Goal: Task Accomplishment & Management: Use online tool/utility

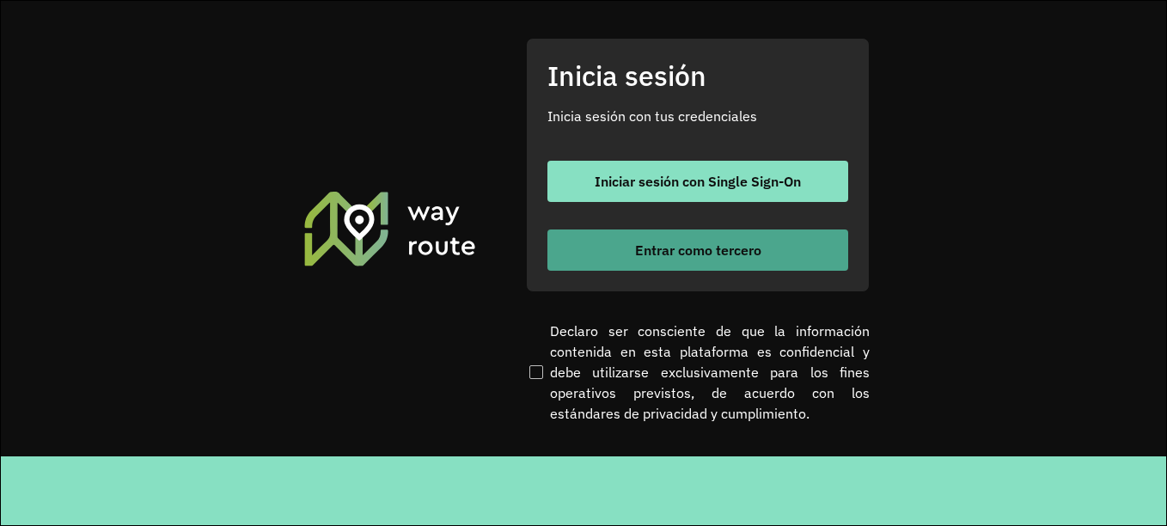
click at [754, 260] on button "Entrar como tercero" at bounding box center [697, 249] width 301 height 41
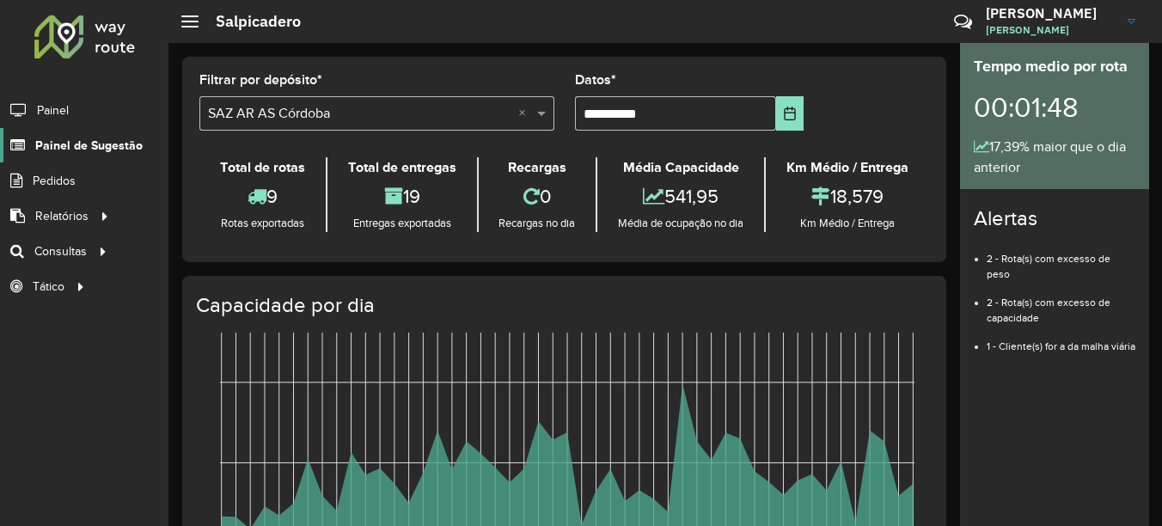
click at [102, 147] on span "Painel de Sugestão" at bounding box center [88, 146] width 107 height 18
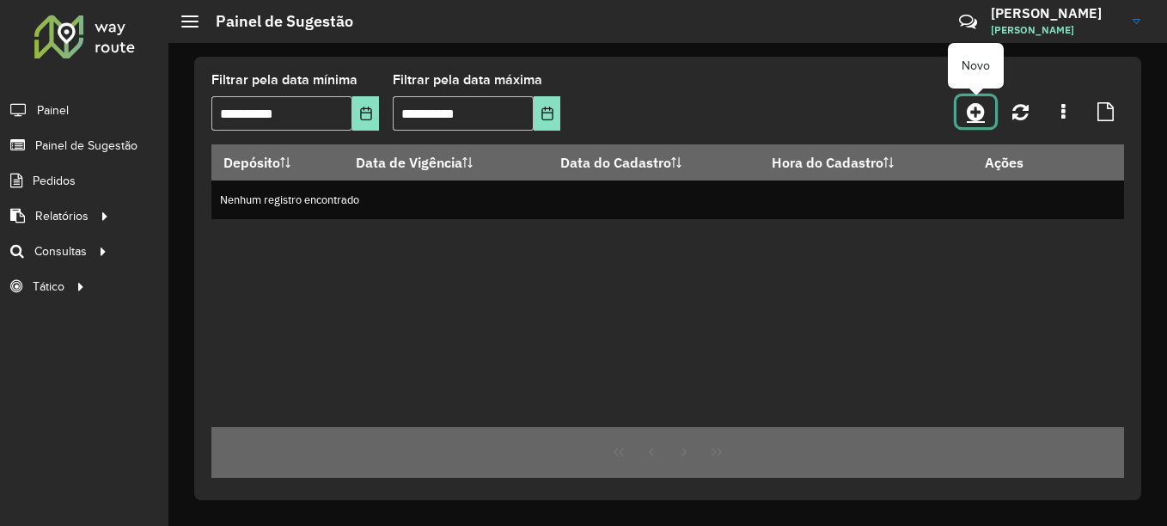
click at [985, 107] on icon at bounding box center [976, 111] width 18 height 21
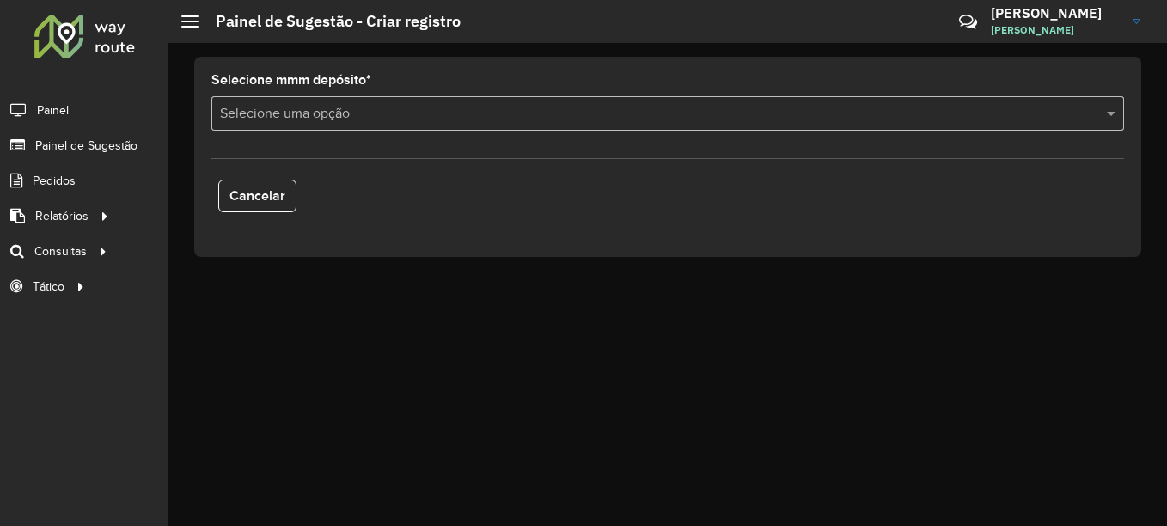
click at [386, 116] on input "text" at bounding box center [650, 114] width 861 height 21
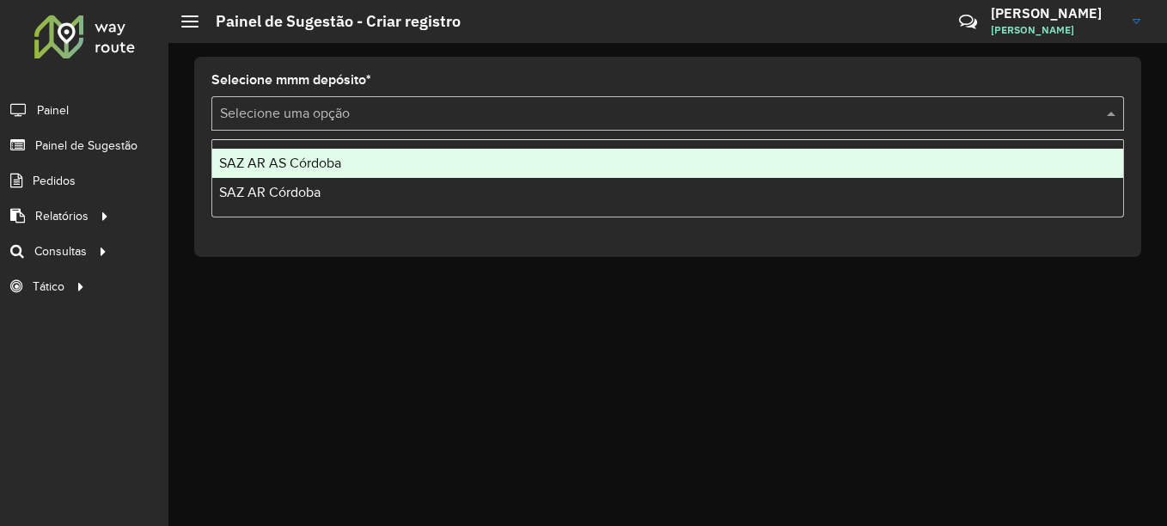
click at [326, 157] on span "SAZ AR AS Córdoba" at bounding box center [280, 163] width 122 height 15
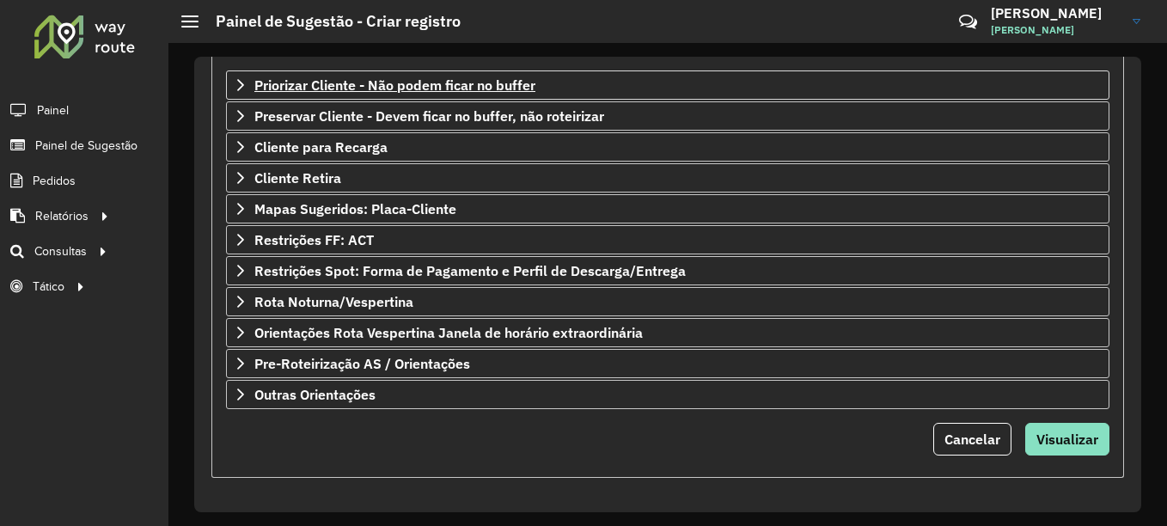
scroll to position [300, 0]
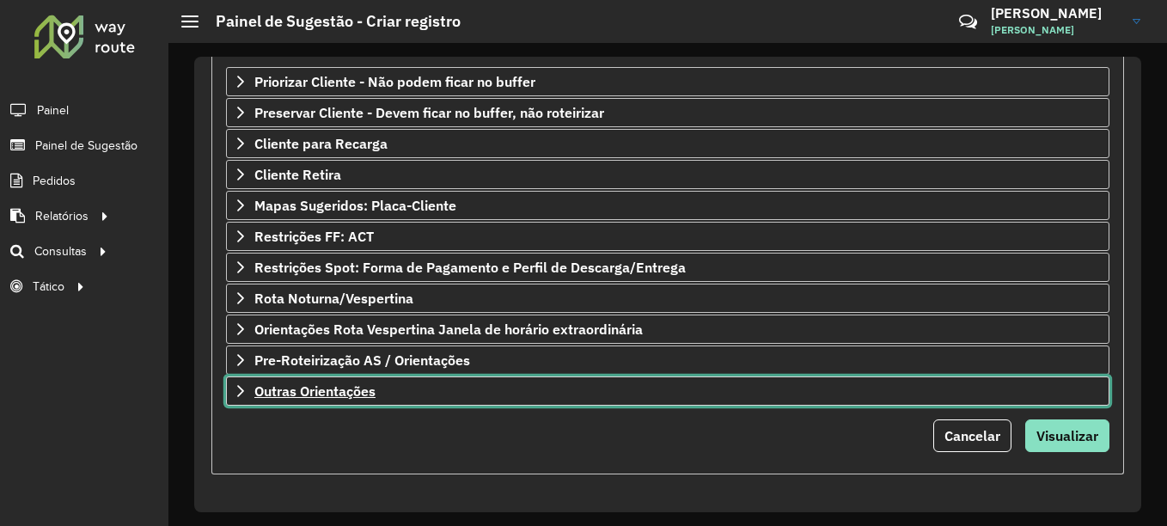
click at [386, 393] on link "Outras Orientações" at bounding box center [667, 390] width 883 height 29
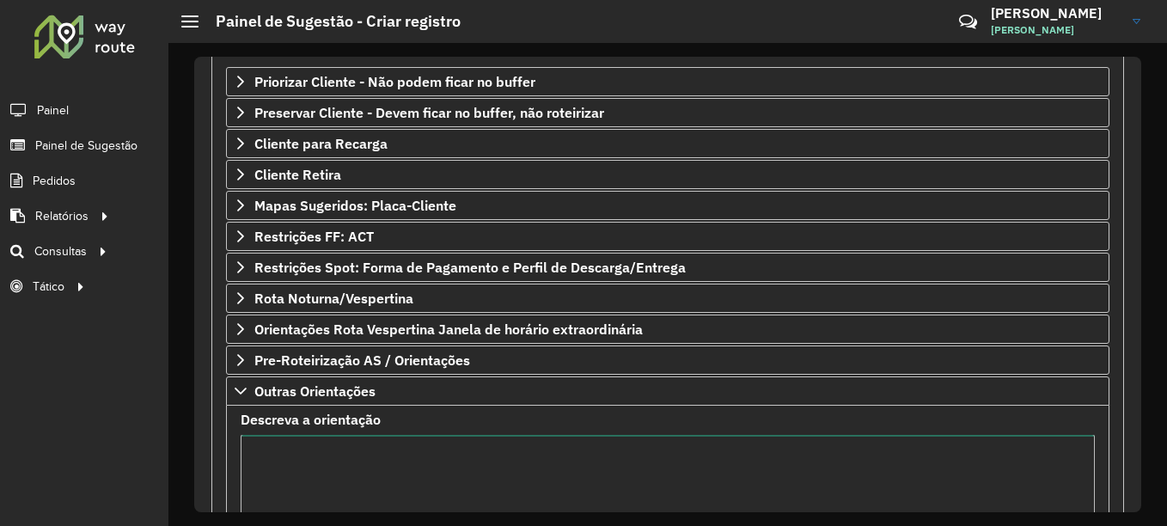
click at [327, 453] on textarea "Descreva a orientação" at bounding box center [668, 507] width 854 height 145
type textarea "**********"
drag, startPoint x: 675, startPoint y: 454, endPoint x: 232, endPoint y: 452, distance: 443.4
click at [232, 452] on formly-field "**********" at bounding box center [667, 503] width 875 height 180
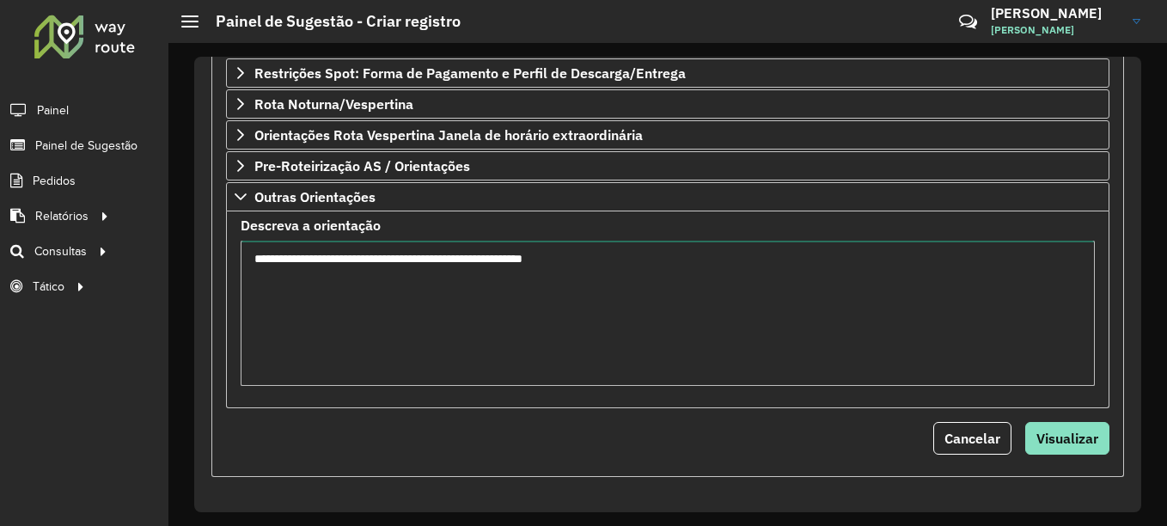
scroll to position [497, 0]
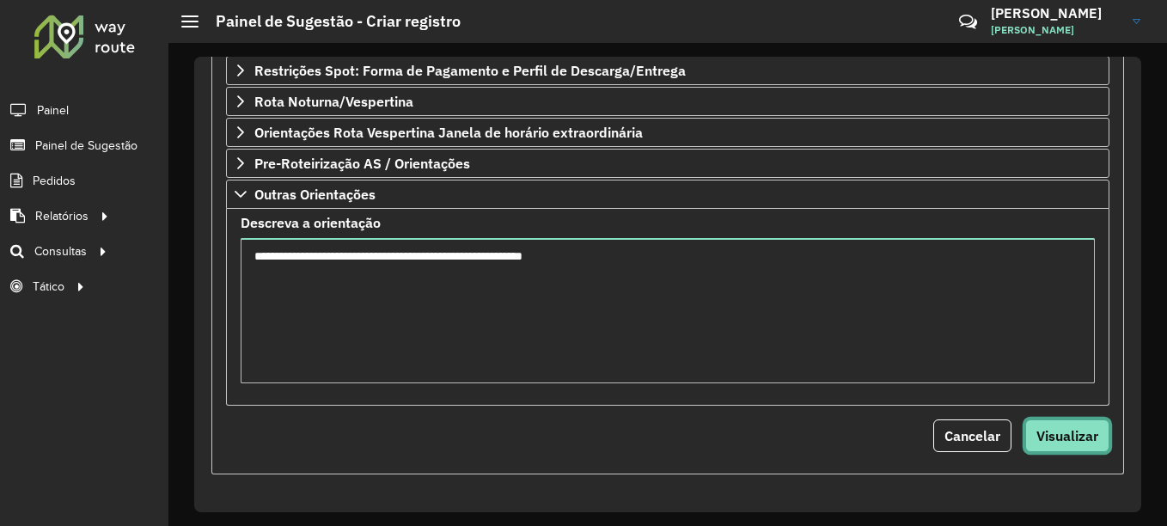
click at [1066, 427] on span "Visualizar" at bounding box center [1067, 435] width 62 height 17
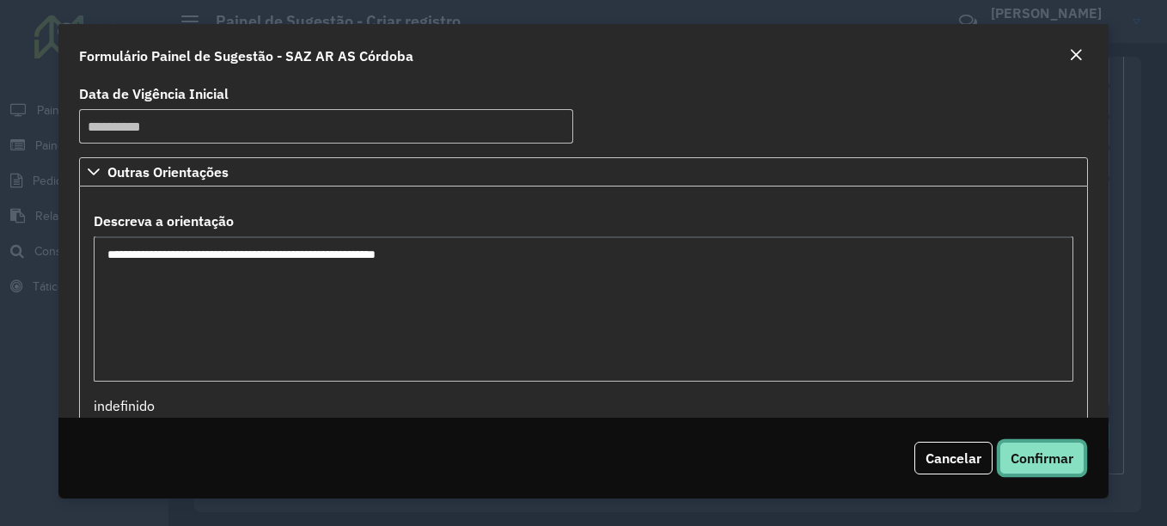
click at [1051, 457] on span "Confirmar" at bounding box center [1042, 457] width 63 height 17
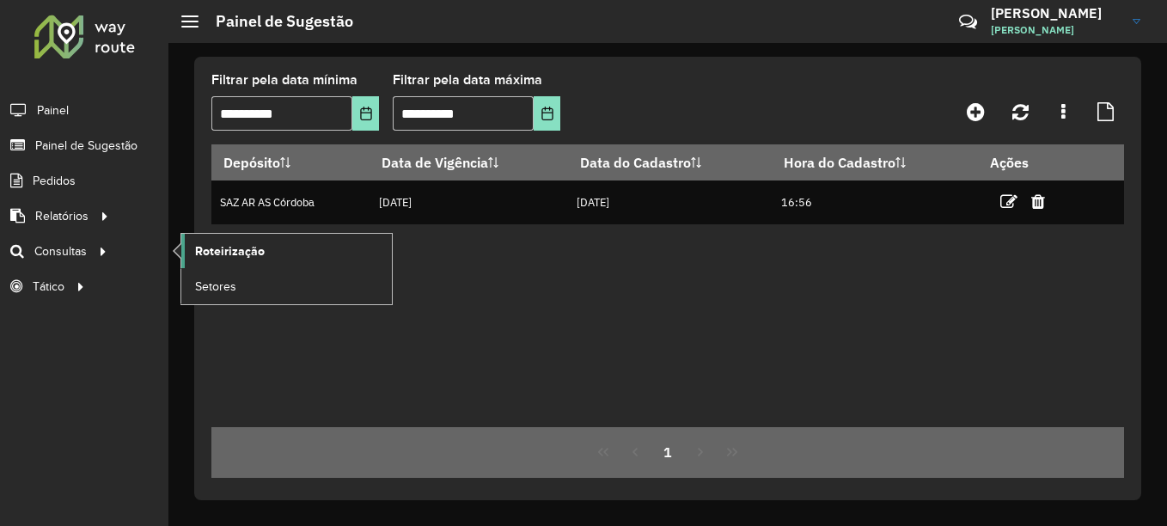
click at [236, 240] on link "Roteirização" at bounding box center [286, 251] width 211 height 34
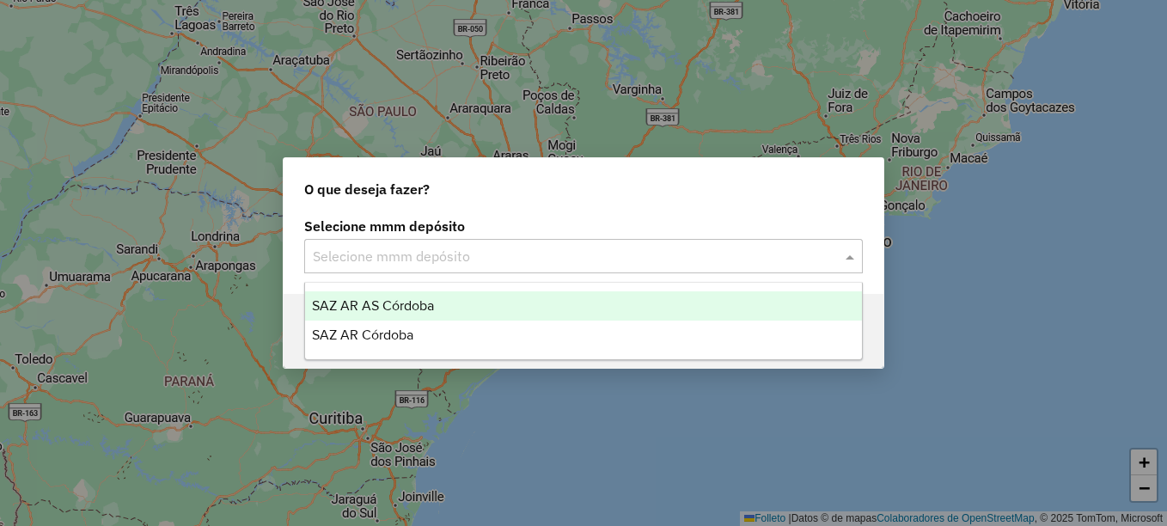
click at [400, 255] on input "text" at bounding box center [566, 257] width 507 height 21
click at [373, 306] on span "SAZ AR AS Córdoba" at bounding box center [373, 305] width 122 height 15
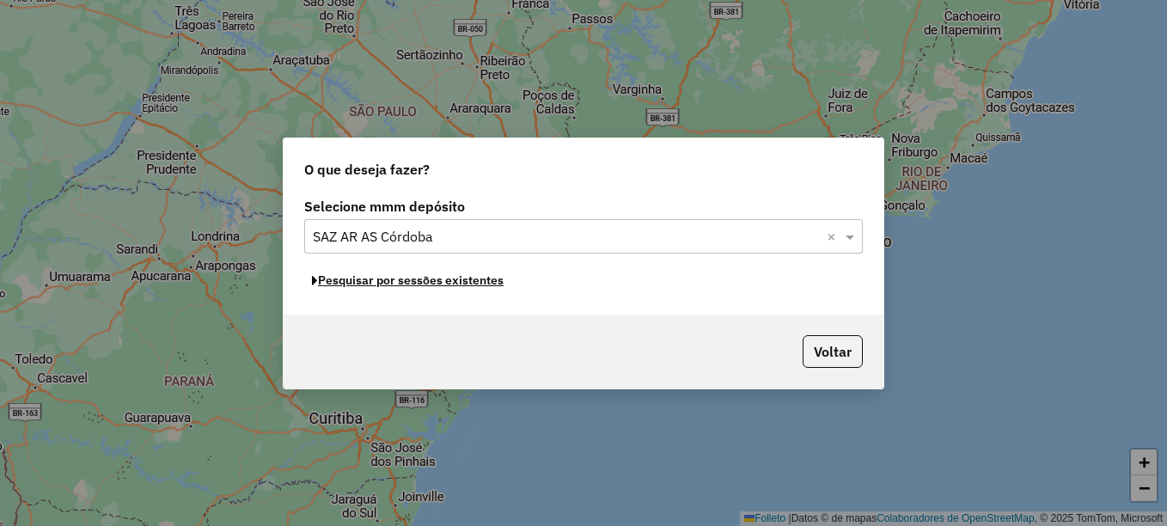
click at [497, 284] on font "Pesquisar por sessões existentes" at bounding box center [411, 279] width 186 height 15
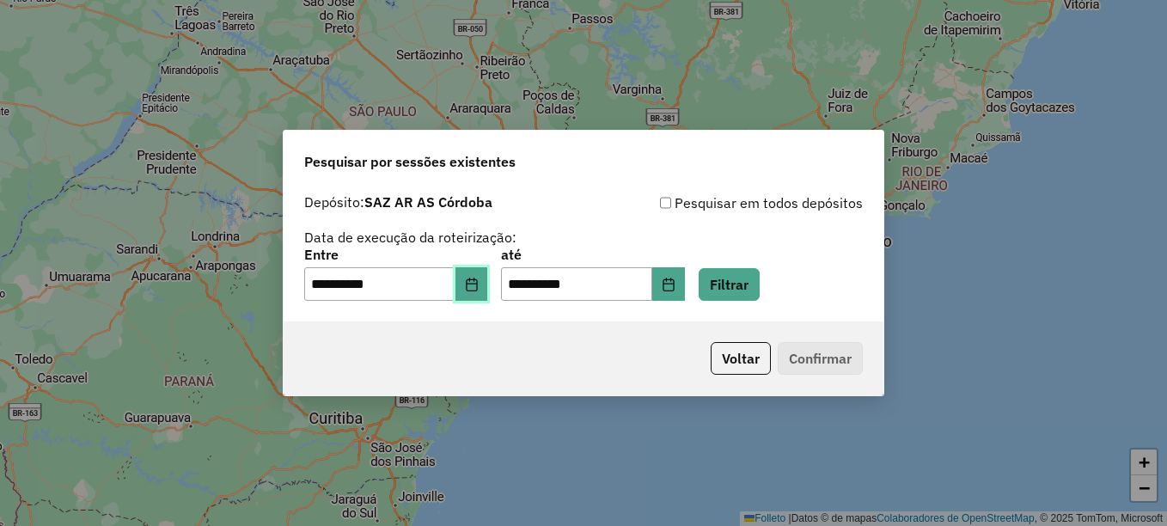
click at [488, 284] on button "Elija la fecha" at bounding box center [471, 284] width 33 height 34
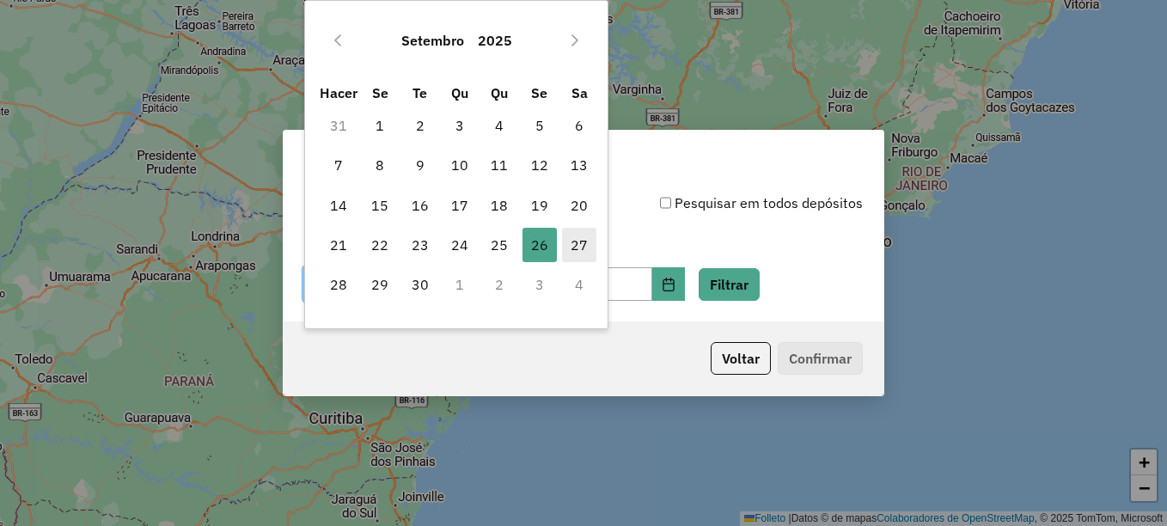
click at [585, 241] on font "27" at bounding box center [579, 245] width 17 height 21
type input "**********"
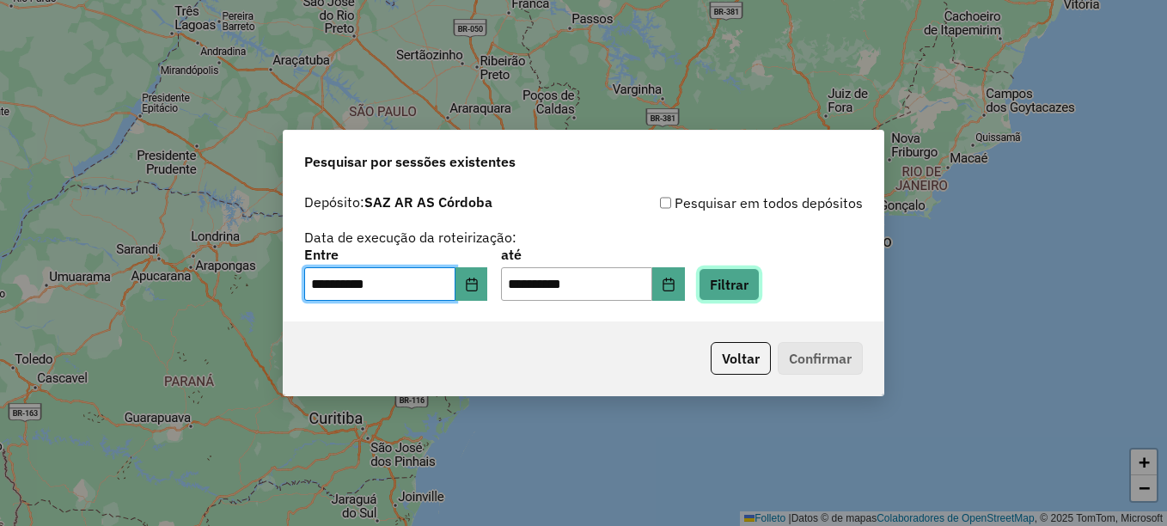
click at [745, 281] on button "Filtrar" at bounding box center [729, 284] width 61 height 33
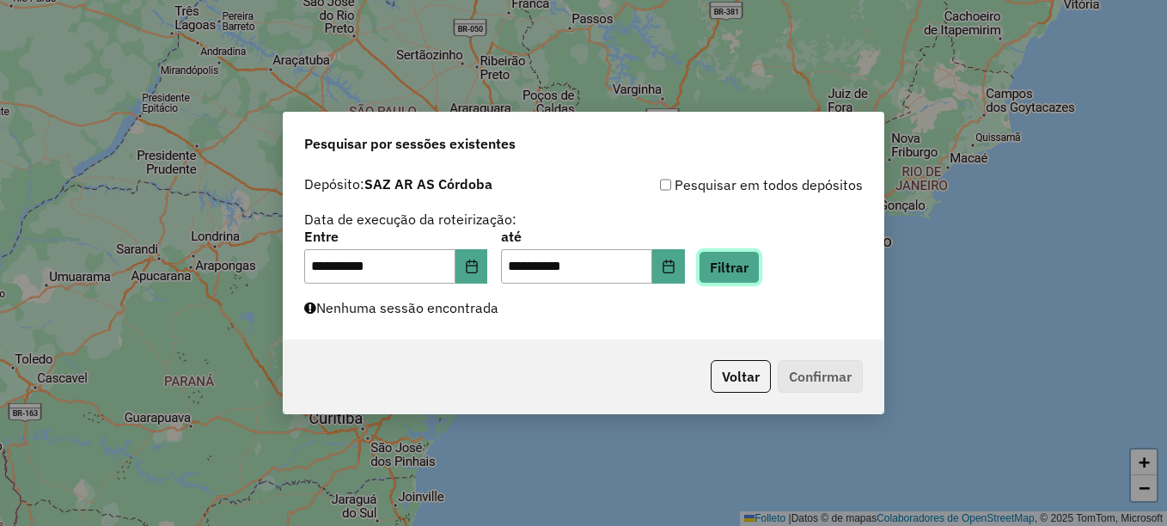
click at [752, 266] on button "Filtrar" at bounding box center [729, 267] width 61 height 33
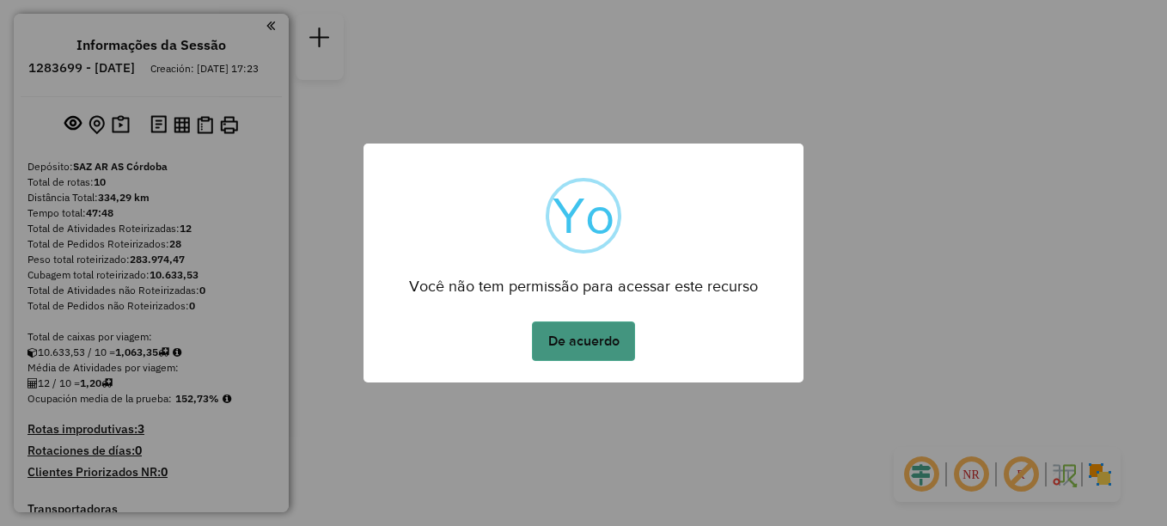
click at [609, 343] on button "De acuerdo" at bounding box center [583, 341] width 103 height 40
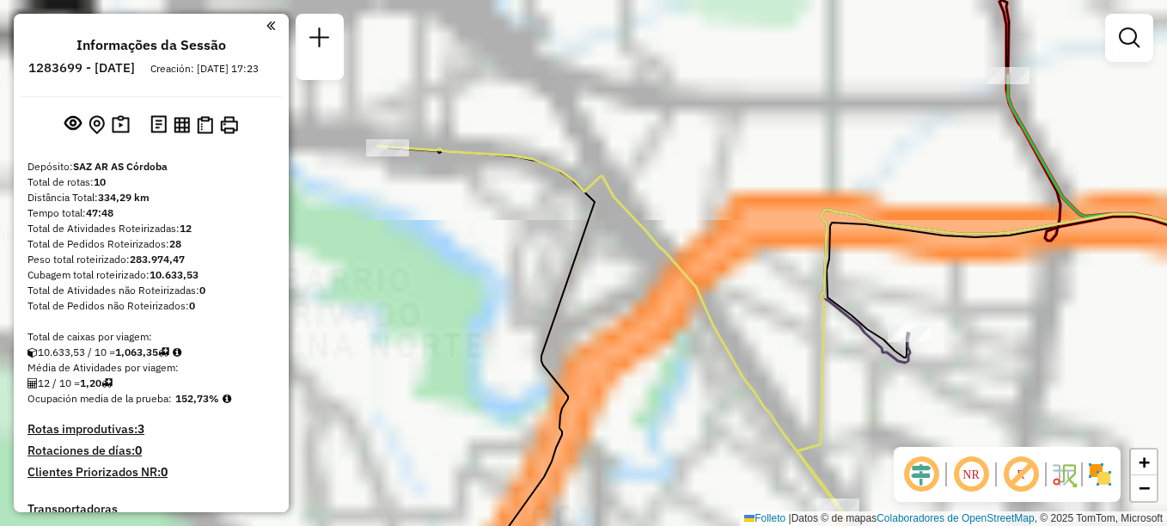
drag, startPoint x: 677, startPoint y: 315, endPoint x: 473, endPoint y: 170, distance: 250.8
click at [565, 225] on div "Janela de atendimento Grade de atendimento Capacidade Transportadoras Veículos …" at bounding box center [583, 263] width 1167 height 526
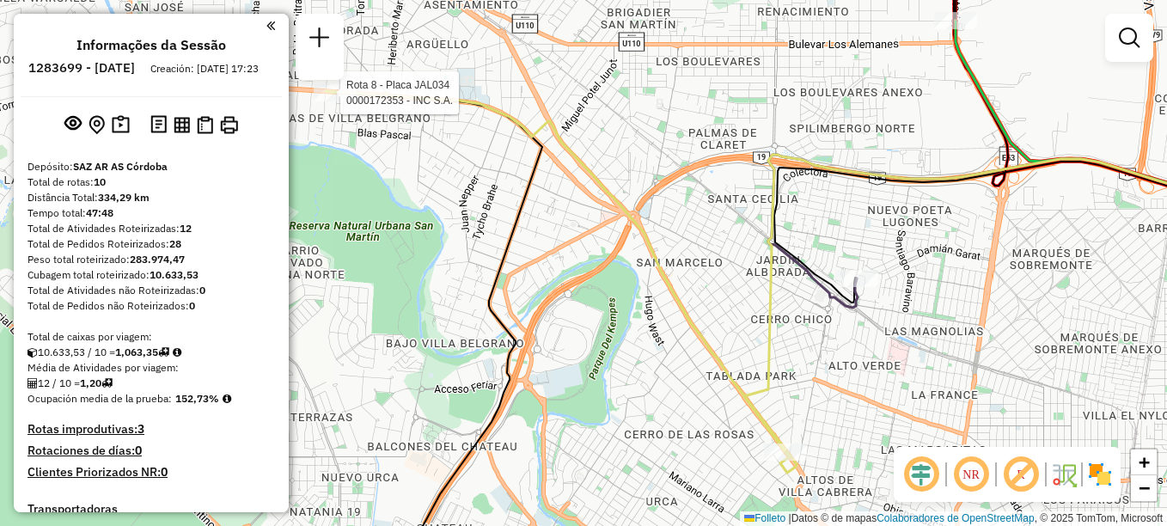
select select "**********"
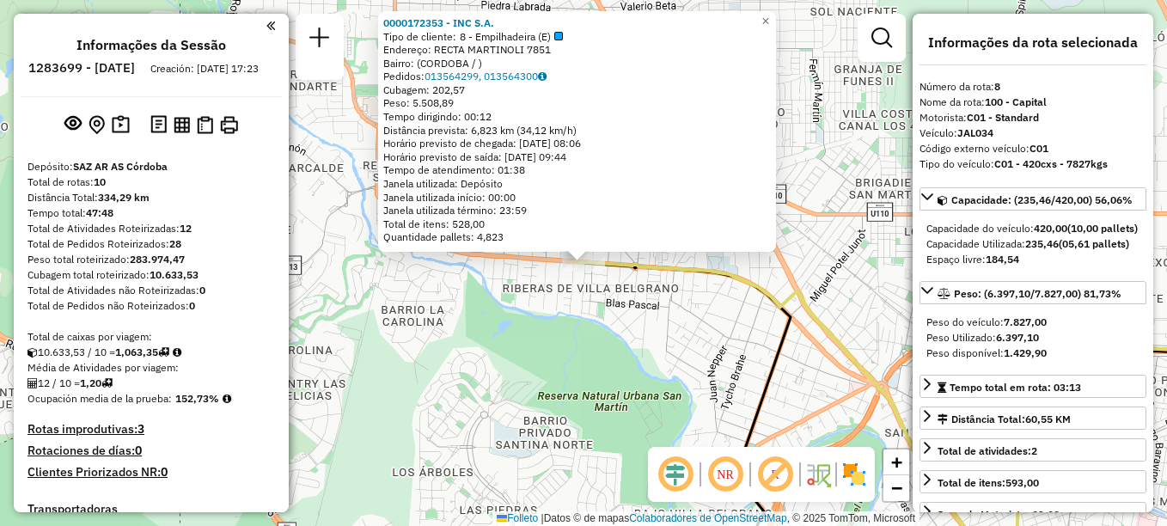
scroll to position [950, 0]
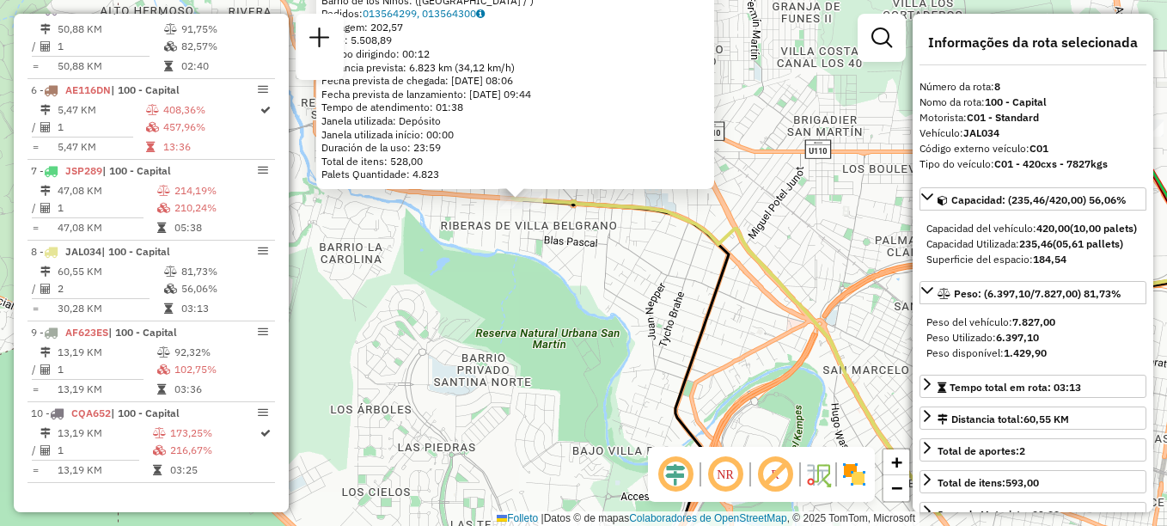
drag, startPoint x: 657, startPoint y: 366, endPoint x: 584, endPoint y: 293, distance: 102.7
click at [586, 295] on div "0000172353 - INC S.A. Tipo de cliente: 8 - Empilhadeira (E) Dirección: RECTA MA…" at bounding box center [583, 263] width 1167 height 526
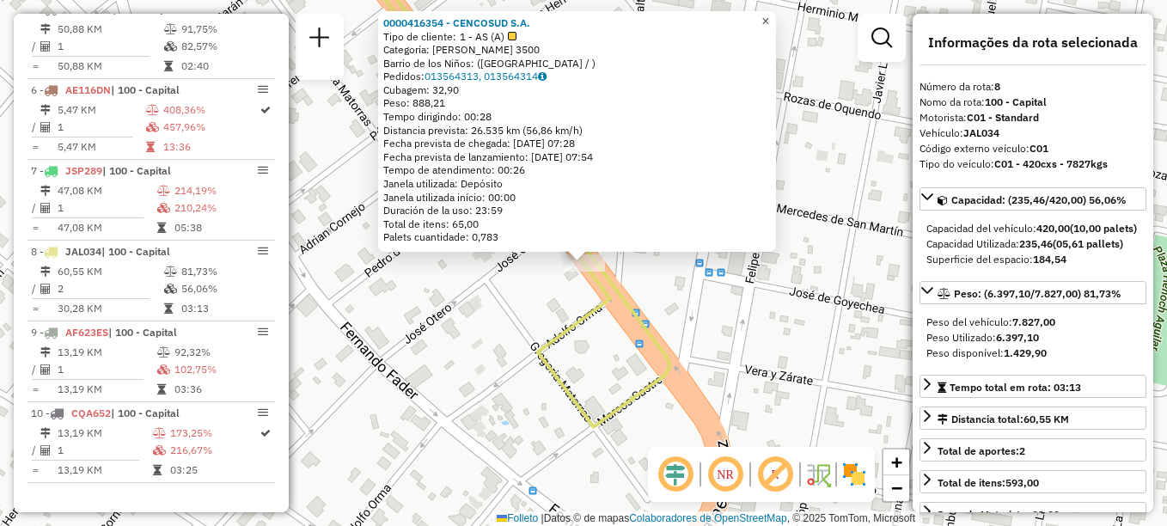
click at [769, 18] on span "×" at bounding box center [765, 21] width 8 height 15
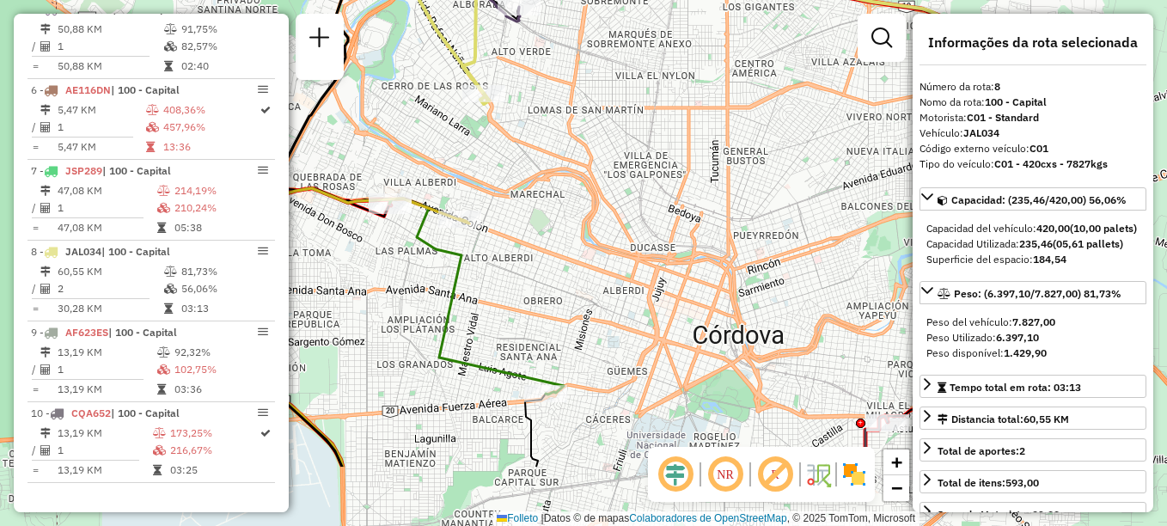
drag, startPoint x: 764, startPoint y: 353, endPoint x: 563, endPoint y: 159, distance: 279.5
click at [563, 159] on div "Janela de atendimento Grade de atendimento Capacidade Transportadoras Veículos …" at bounding box center [583, 263] width 1167 height 526
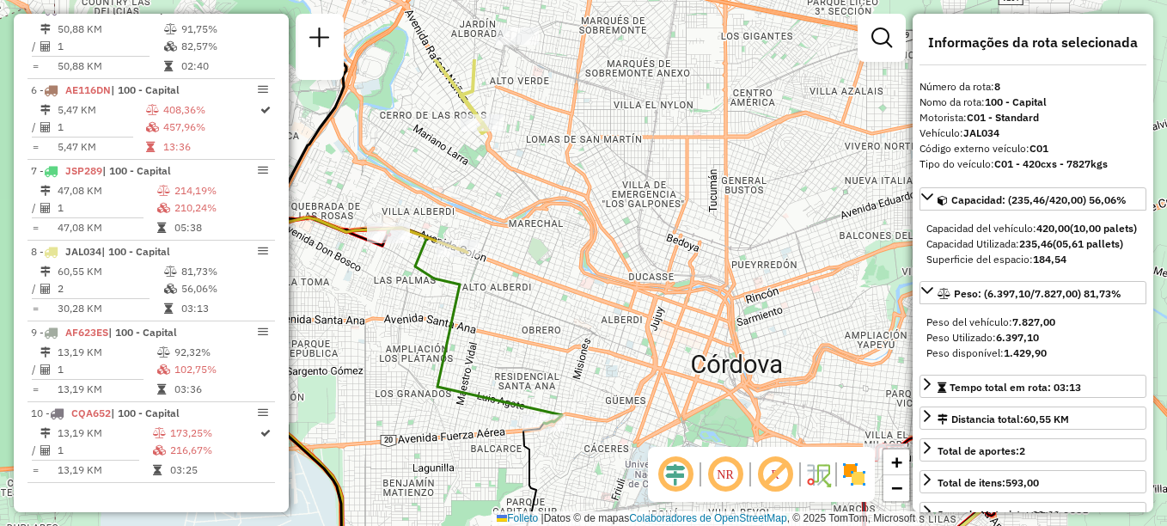
drag, startPoint x: 583, startPoint y: 187, endPoint x: 645, endPoint y: 299, distance: 127.7
click at [645, 299] on div "Janela de atendimento Grade de atendimento Capacidade Transportadoras Veículos …" at bounding box center [583, 263] width 1167 height 526
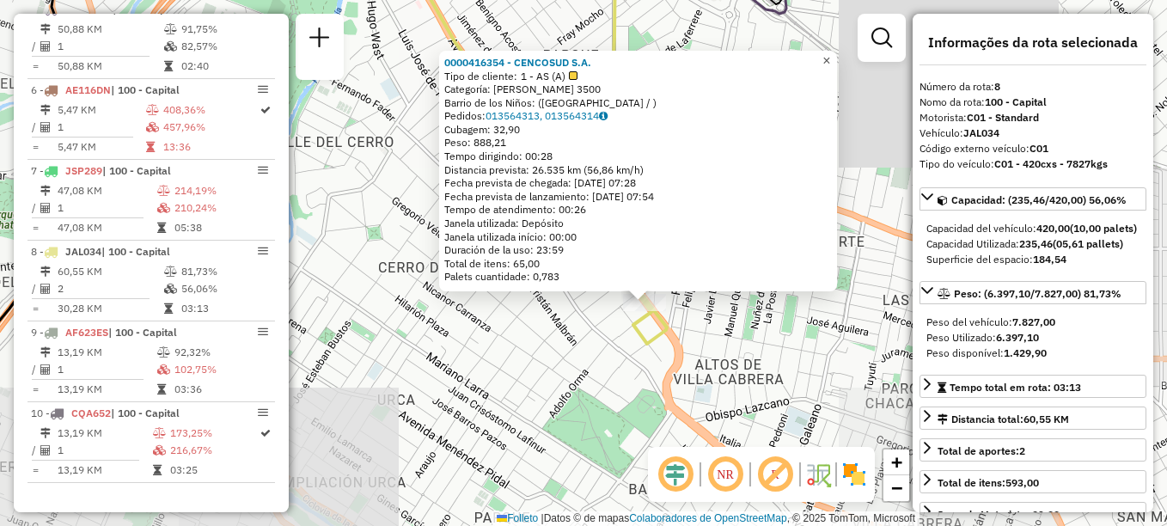
drag, startPoint x: 840, startPoint y: 53, endPoint x: 779, endPoint y: 91, distance: 71.8
click at [830, 53] on span "×" at bounding box center [826, 60] width 8 height 15
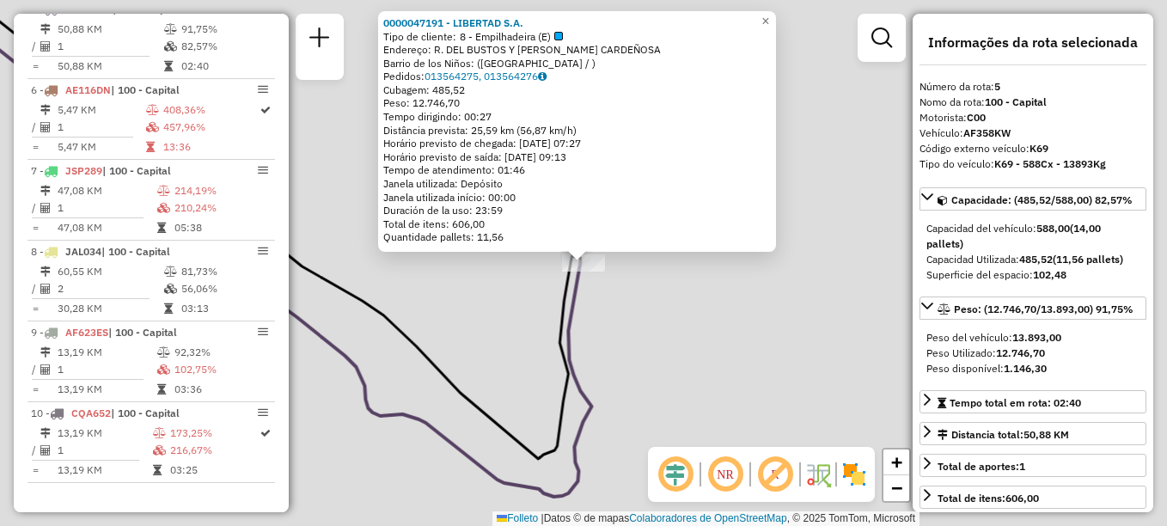
scroll to position [935, 0]
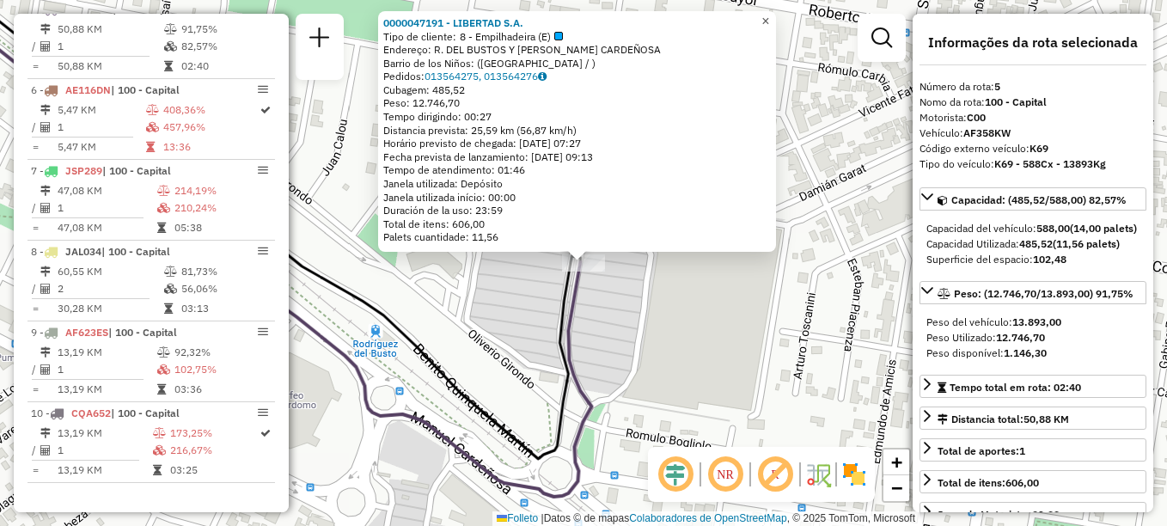
click at [769, 18] on span "×" at bounding box center [765, 21] width 8 height 15
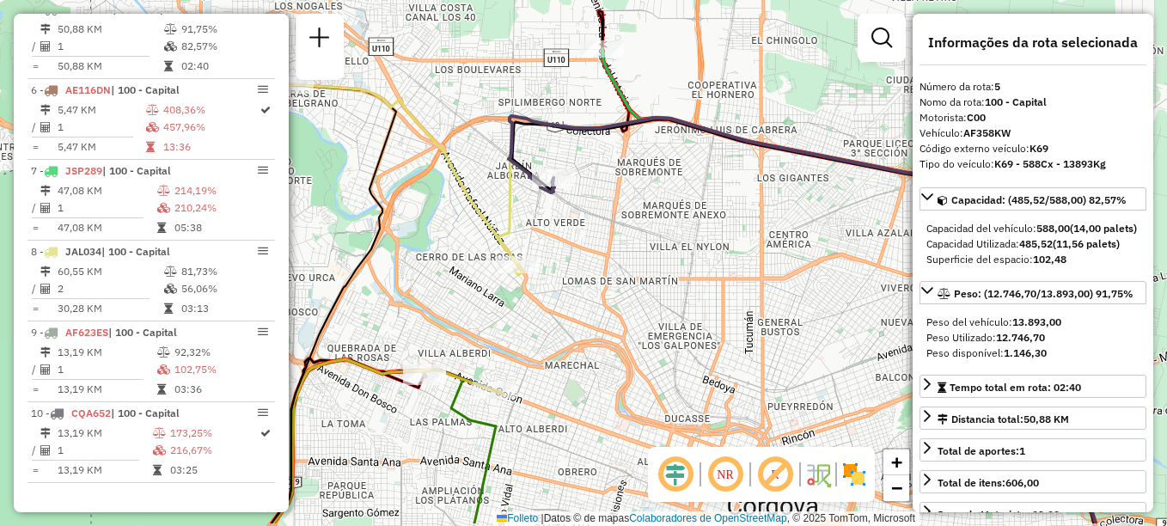
drag, startPoint x: 623, startPoint y: 327, endPoint x: 596, endPoint y: 252, distance: 79.4
click at [596, 252] on div "Janela de atendimento Grade de atendimento Capacidade Transportadoras Veículos …" at bounding box center [583, 263] width 1167 height 526
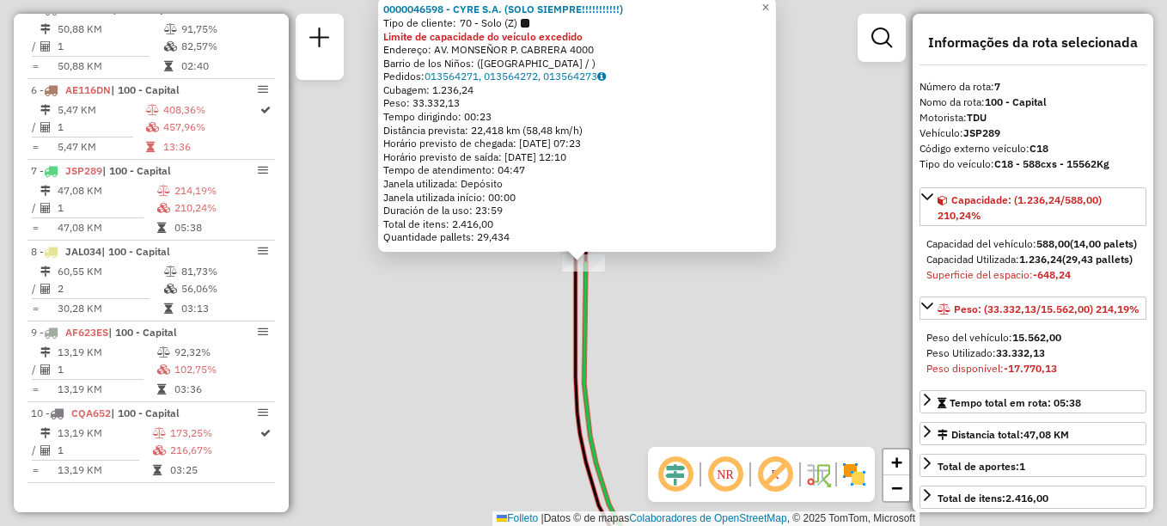
scroll to position [950, 0]
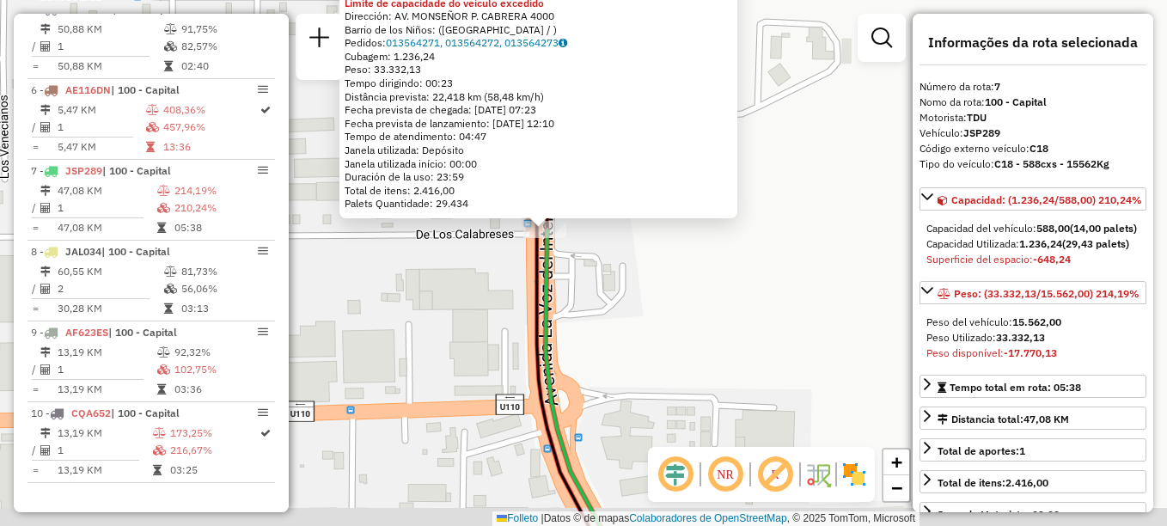
drag, startPoint x: 695, startPoint y: 345, endPoint x: 656, endPoint y: 310, distance: 52.4
click at [656, 310] on div "0000046598 - CYRE S.A. (SOLO SIEMPRE!!!!!!!!!!) Tipo de cliente: 70 - Solo (Z) …" at bounding box center [583, 263] width 1167 height 526
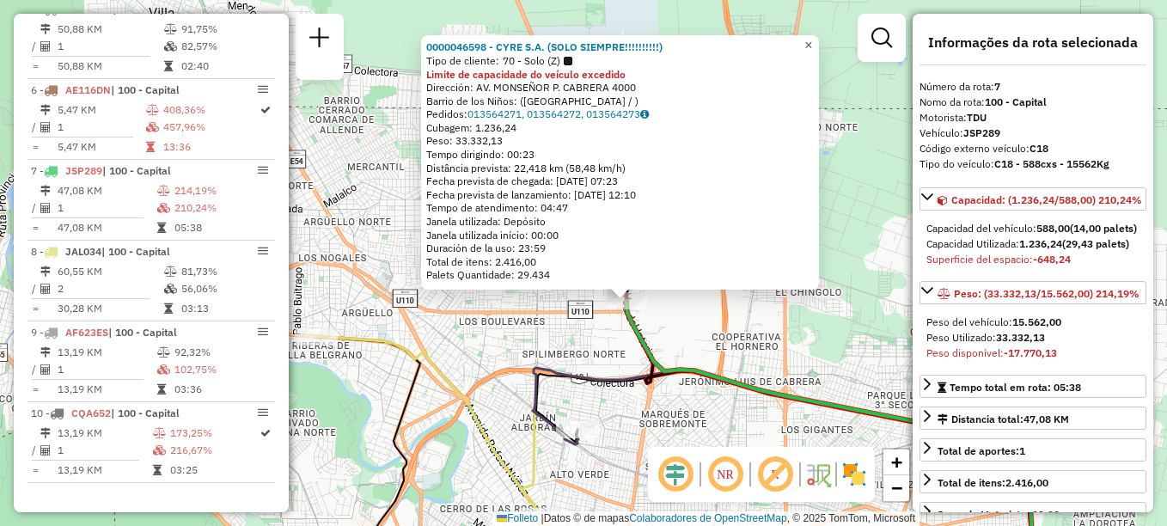
click at [812, 40] on span "×" at bounding box center [808, 45] width 8 height 15
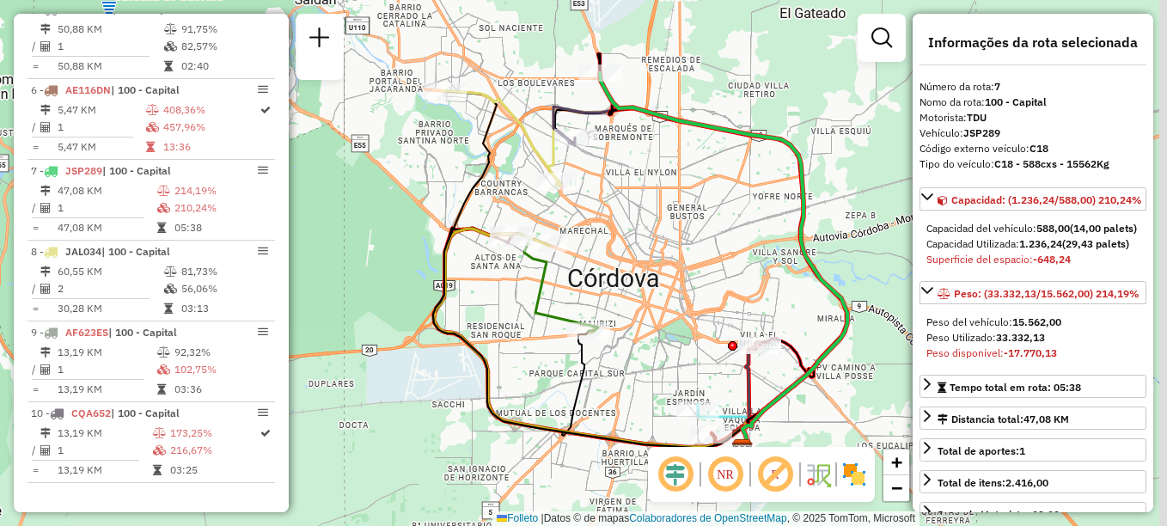
drag, startPoint x: 741, startPoint y: 241, endPoint x: 622, endPoint y: 63, distance: 213.8
click at [622, 73] on icon at bounding box center [723, 261] width 247 height 376
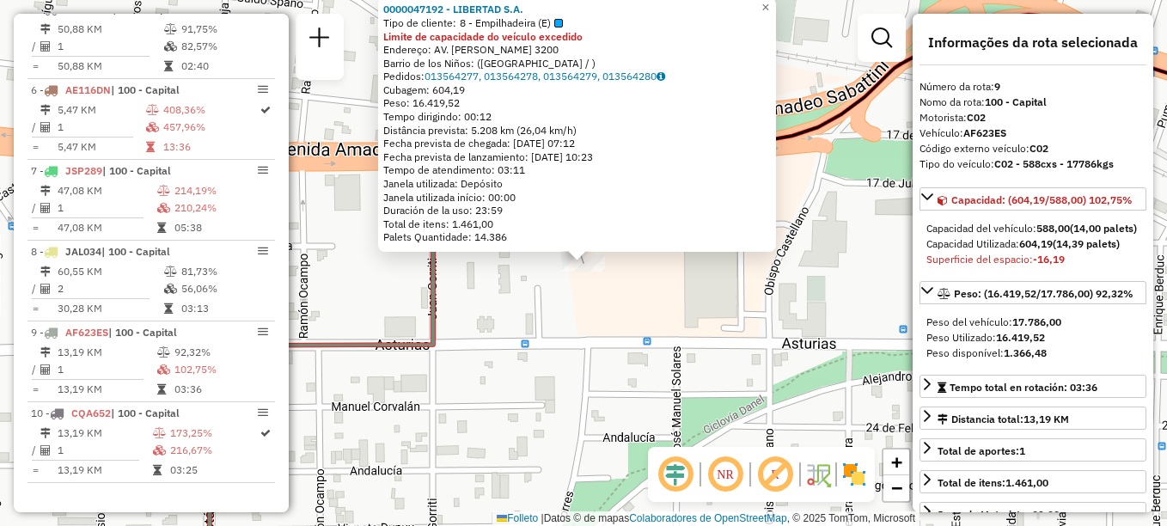
click at [575, 339] on div "0000047192 - LIBERTAD S.A. Tipo de cliente: 8 - Empilhadeira (E) Limite de capa…" at bounding box center [583, 263] width 1167 height 526
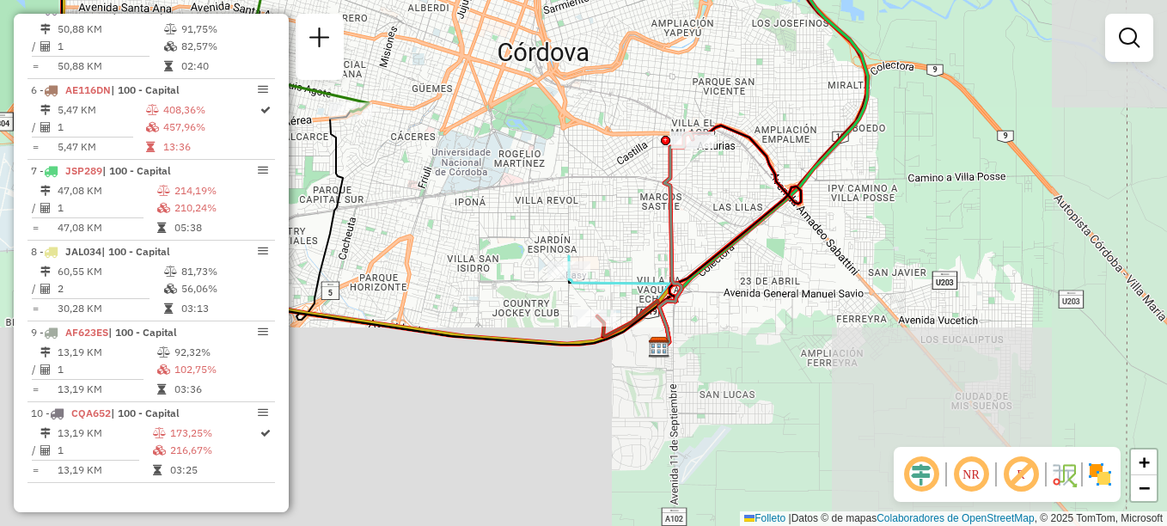
drag, startPoint x: 553, startPoint y: 375, endPoint x: 661, endPoint y: 202, distance: 203.8
click at [681, 164] on icon at bounding box center [676, 239] width 34 height 212
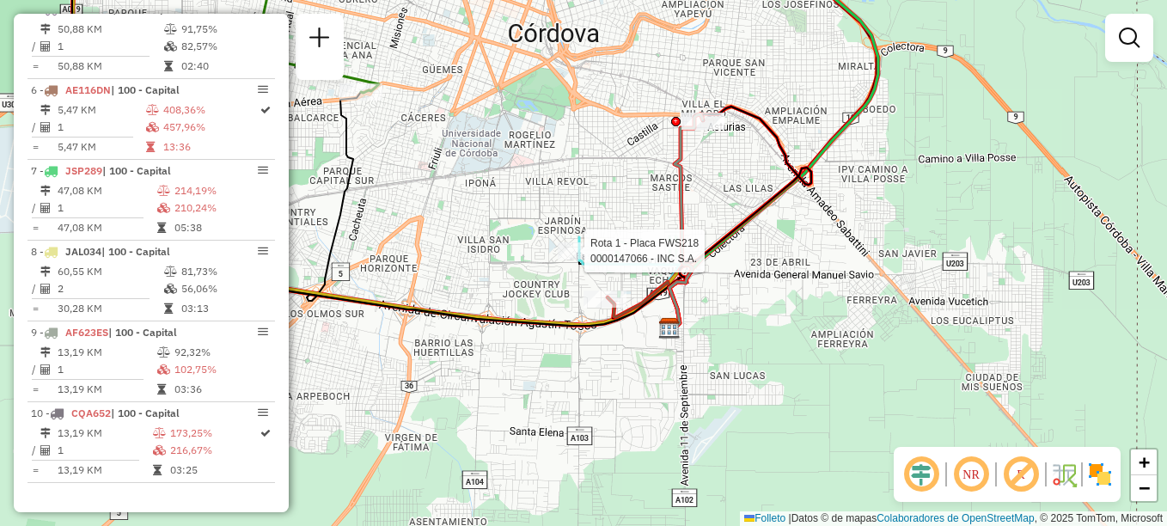
select select "**********"
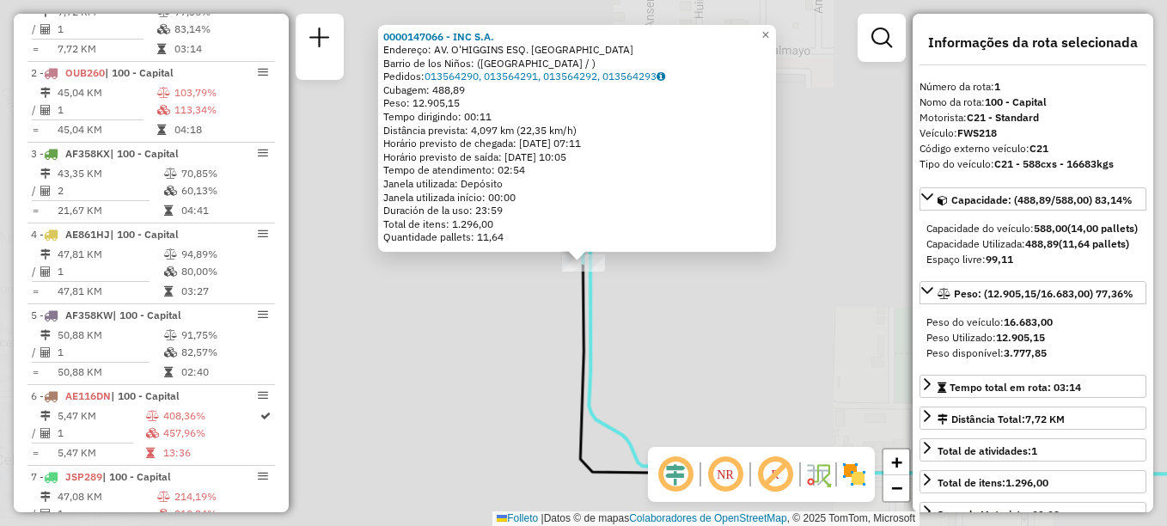
scroll to position [612, 0]
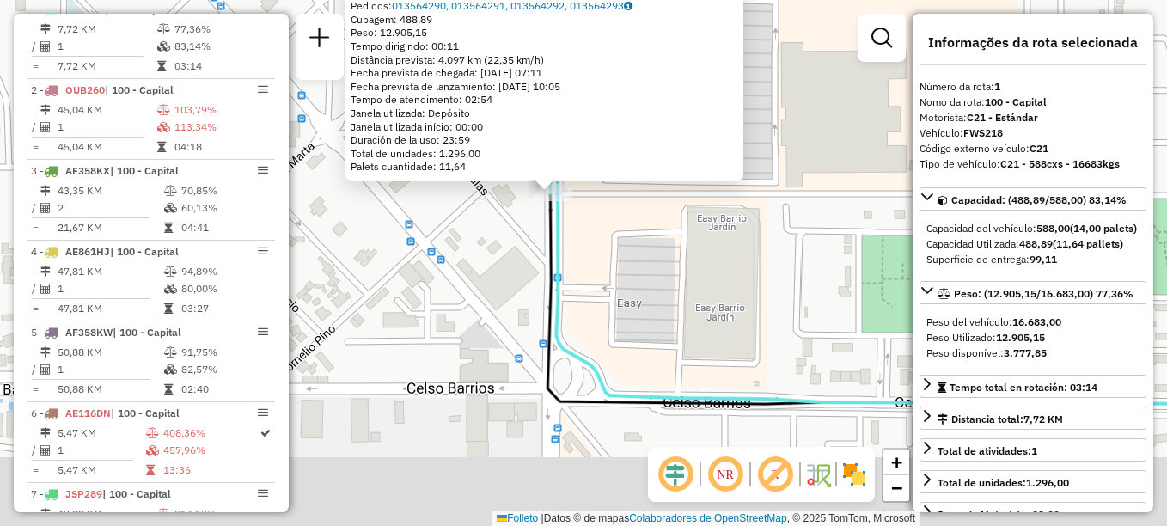
drag, startPoint x: 622, startPoint y: 328, endPoint x: 589, endPoint y: 243, distance: 91.4
click at [589, 247] on div "0000147066 - INC S.A. Endereço: AV. O'HIGGINS ESQ. CALMAYO Barrio de los Niños:…" at bounding box center [583, 263] width 1167 height 526
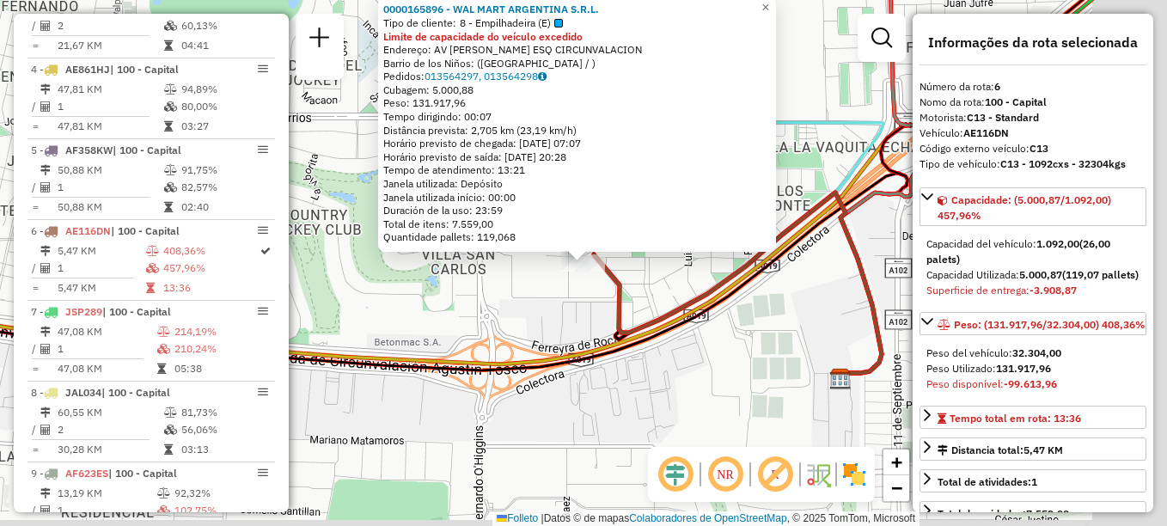
scroll to position [950, 0]
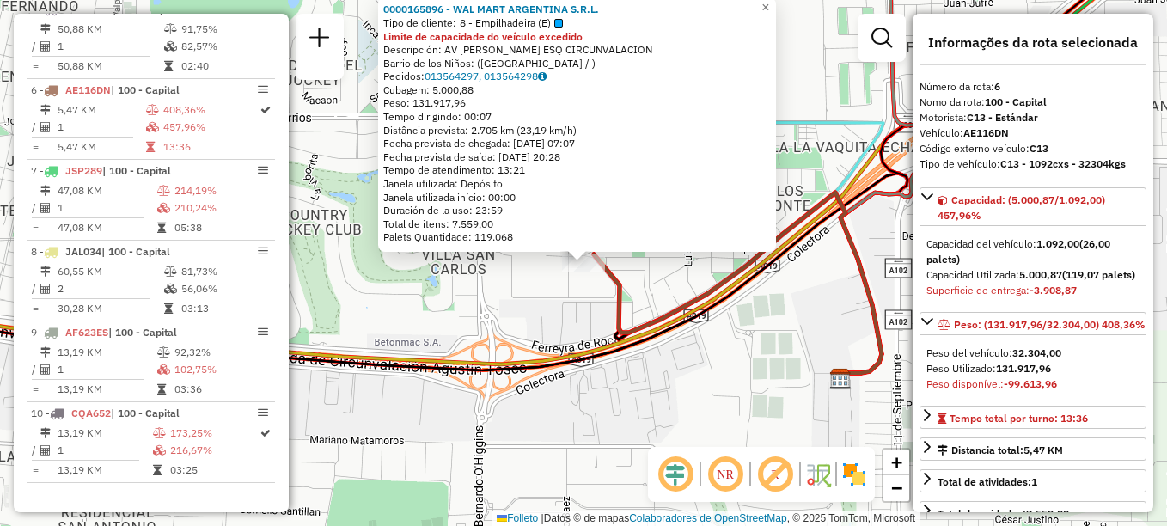
click at [528, 329] on div "0000165896 - WAL MART ARGENTINA S.R.L. Tipo de cliente: 8 - Empilhadeira (E) Li…" at bounding box center [583, 263] width 1167 height 526
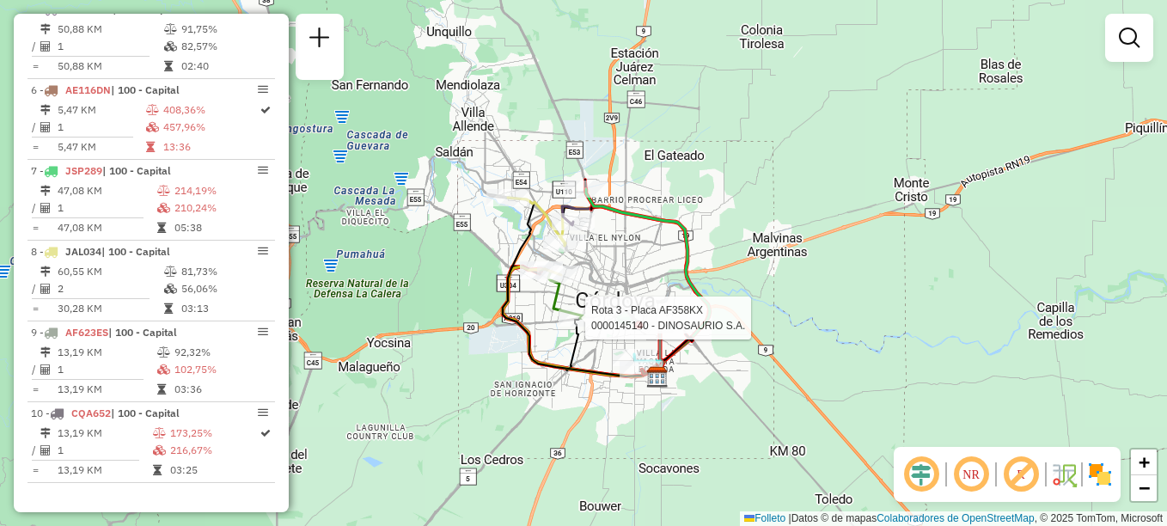
select select "**********"
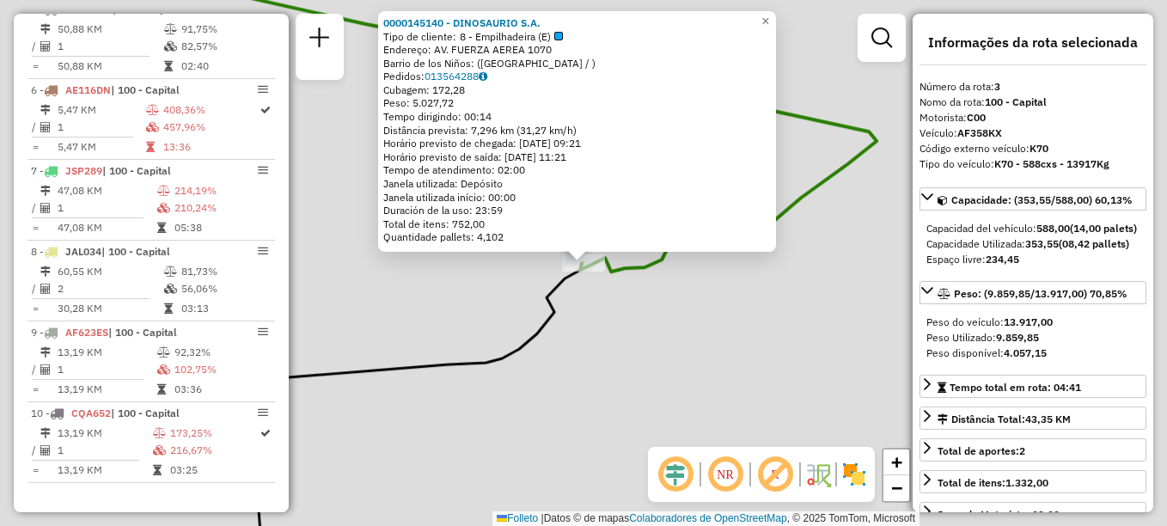
scroll to position [773, 0]
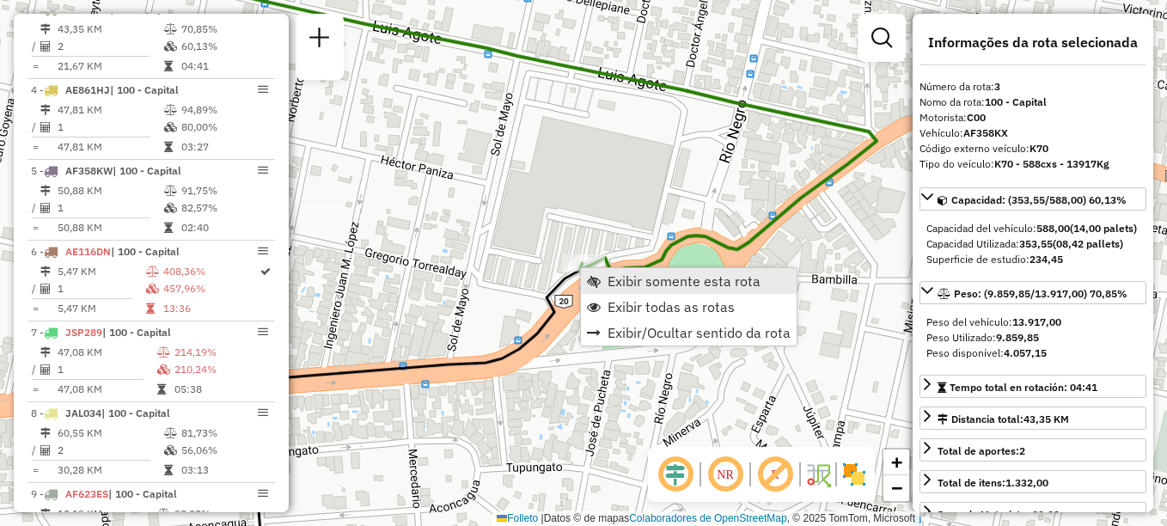
click at [626, 276] on span "Exibir somente esta rota" at bounding box center [684, 281] width 153 height 14
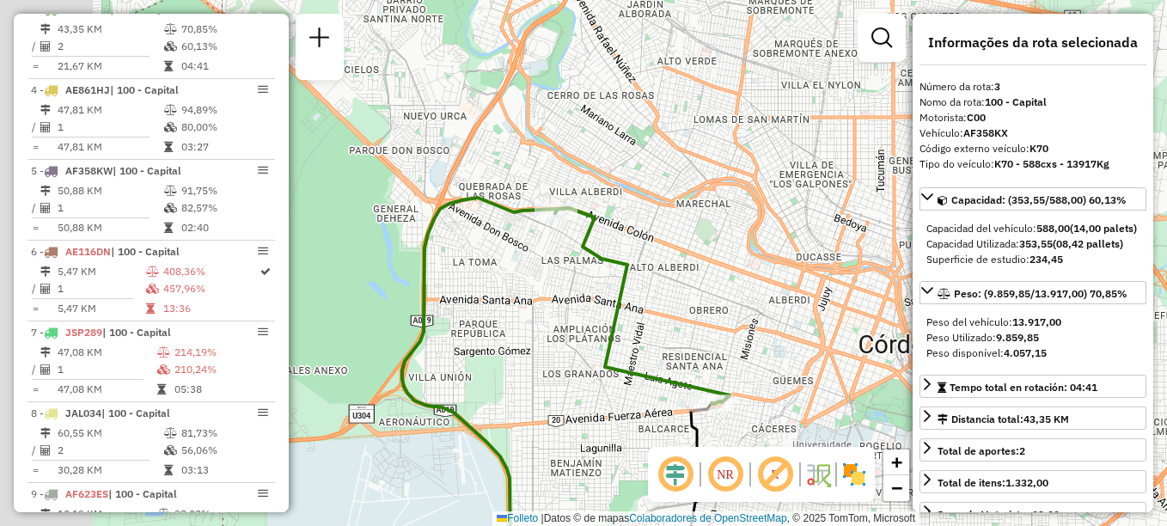
drag, startPoint x: 506, startPoint y: 226, endPoint x: 611, endPoint y: 334, distance: 150.7
click at [611, 334] on icon at bounding box center [642, 306] width 174 height 196
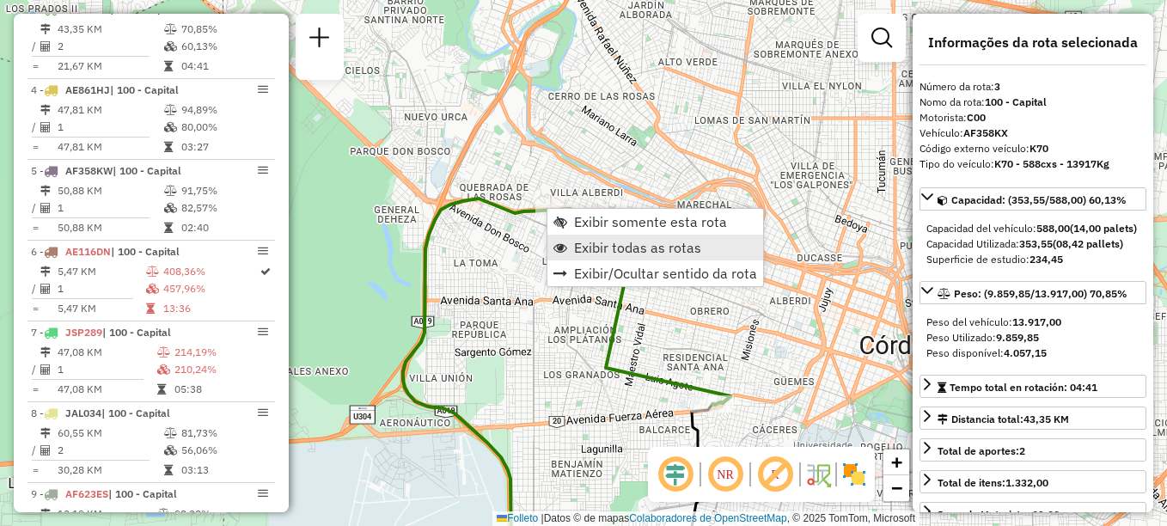
click at [580, 244] on span "Exibir todas as rotas" at bounding box center [637, 248] width 127 height 14
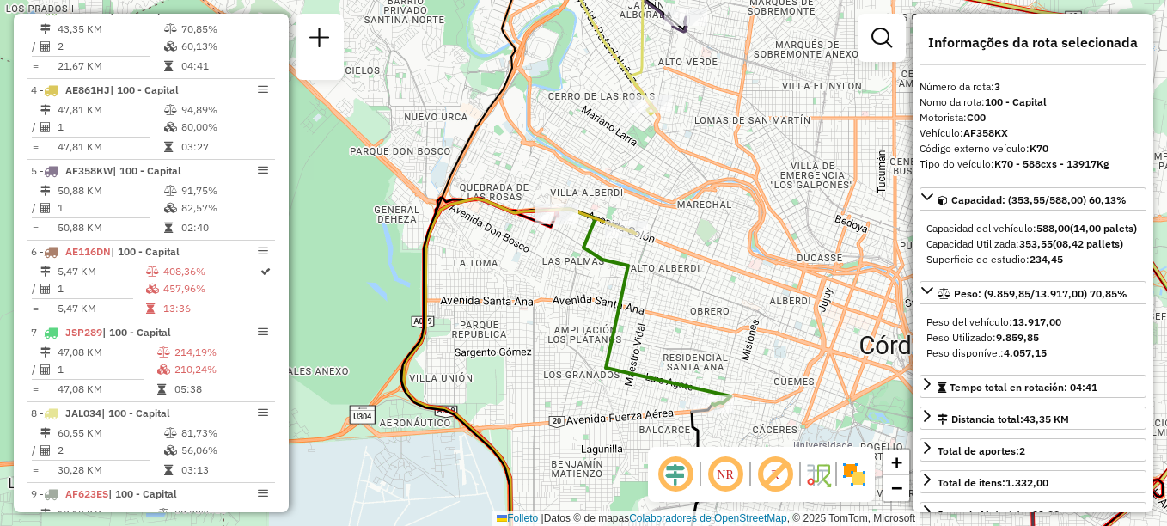
click at [623, 220] on icon at bounding box center [723, 388] width 638 height 380
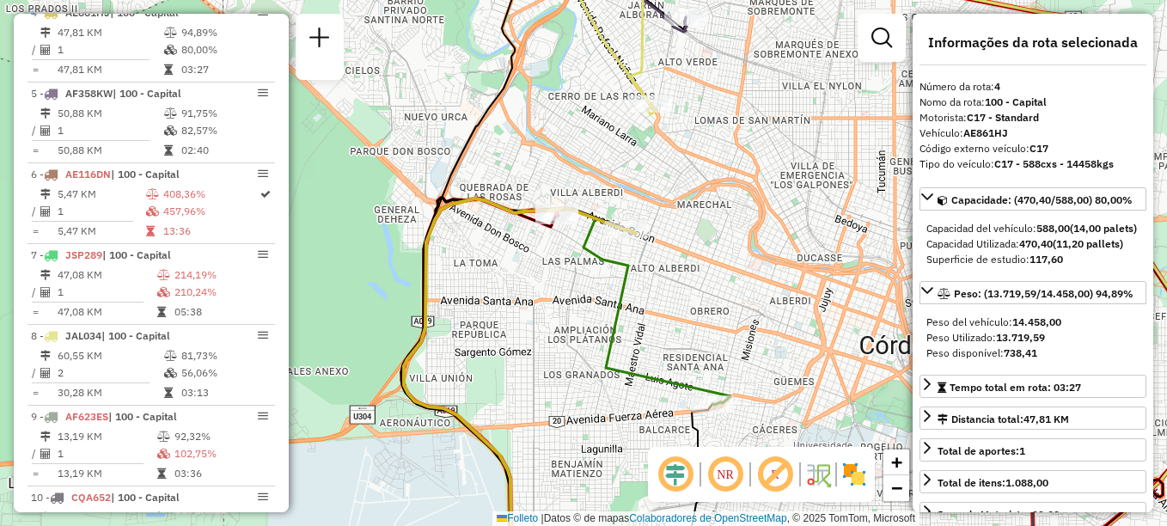
scroll to position [854, 0]
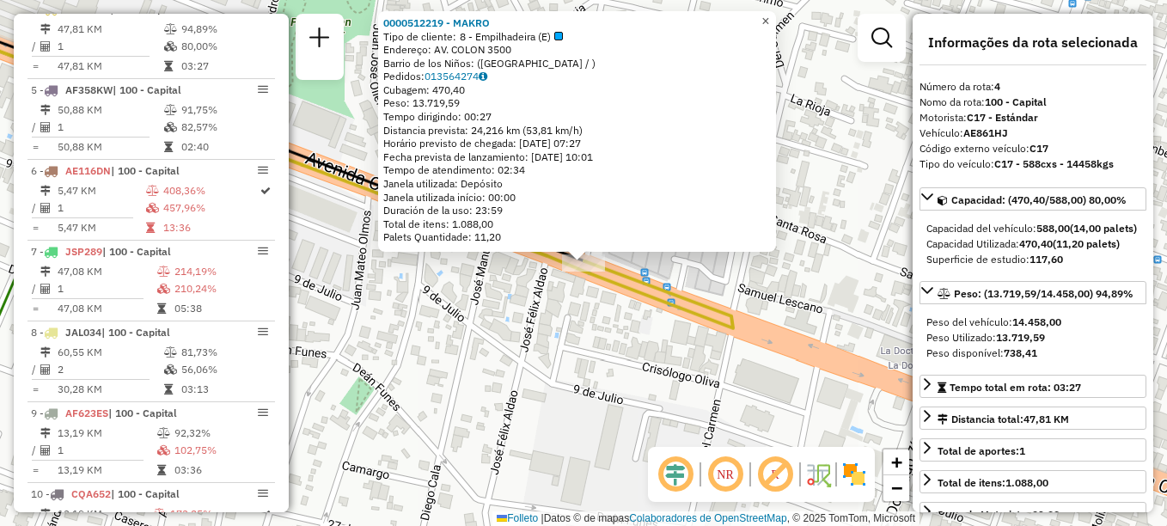
click at [776, 13] on link "×" at bounding box center [765, 21] width 21 height 21
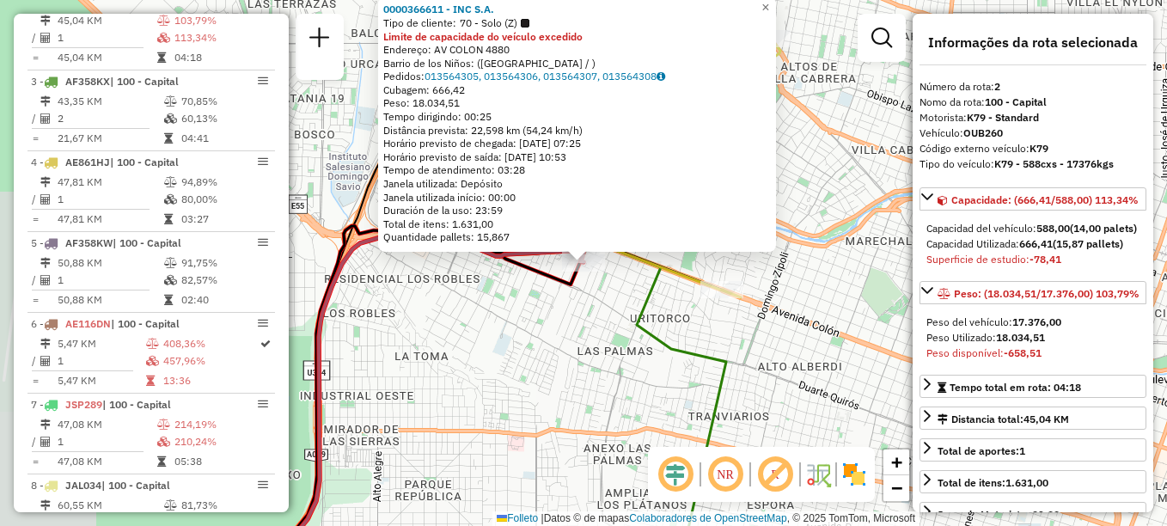
scroll to position [693, 0]
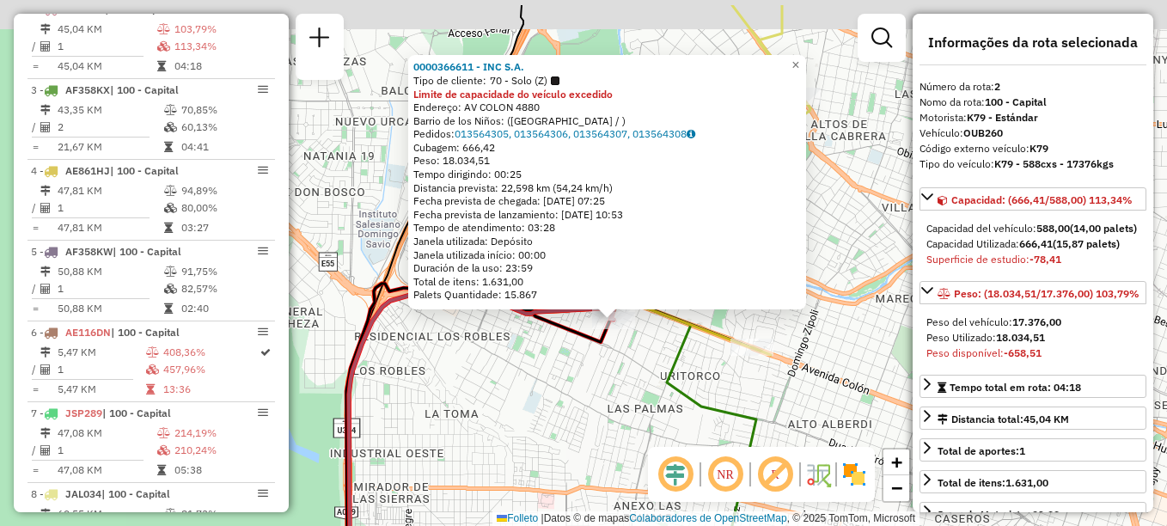
click at [622, 362] on div "0000366611 - INC S.A. Tipo de cliente: 70 - Solo (Z) Limite de capacidade do ve…" at bounding box center [583, 263] width 1167 height 526
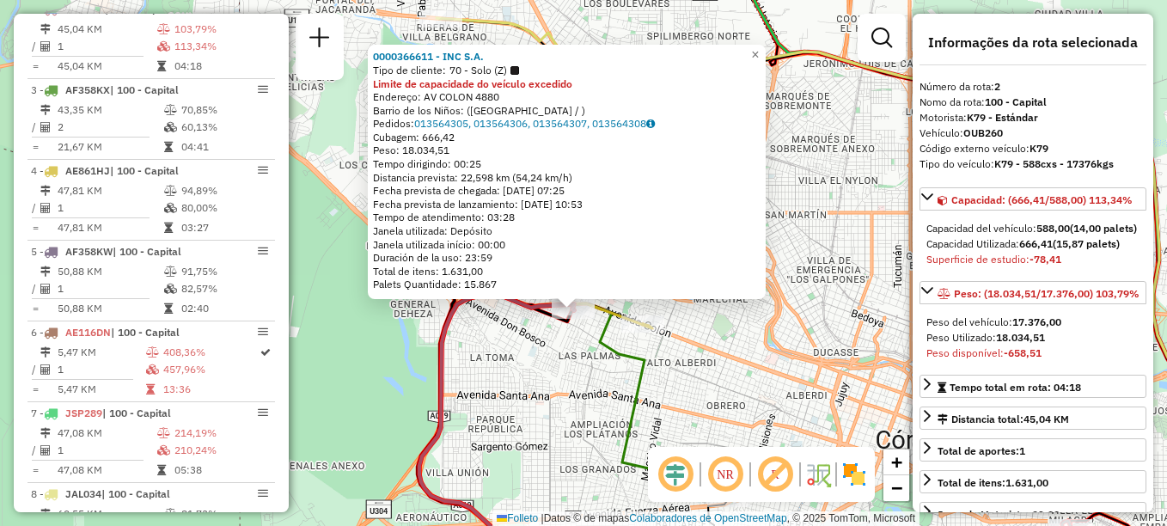
click at [830, 142] on div "0000366611 - INC S.A. Tipo de cliente: 70 - Solo (Z) Limite de capacidade do ve…" at bounding box center [583, 263] width 1167 height 526
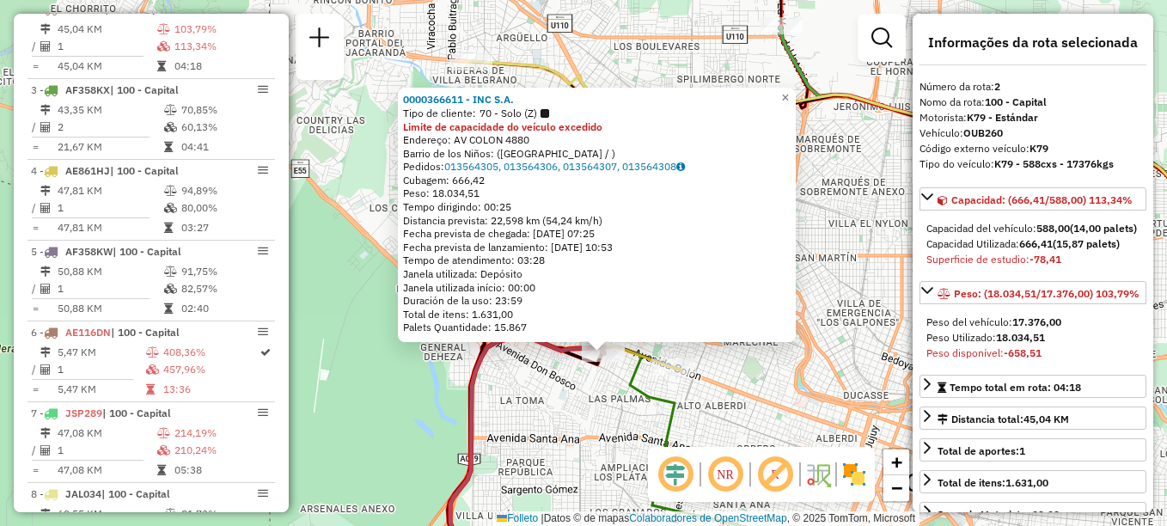
drag, startPoint x: 830, startPoint y: 142, endPoint x: 859, endPoint y: 183, distance: 50.5
click at [859, 183] on div "0000366611 - INC S.A. Tipo de cliente: 70 - Solo (Z) Limite de capacidade do ve…" at bounding box center [583, 263] width 1167 height 526
click at [789, 91] on span "×" at bounding box center [785, 97] width 8 height 15
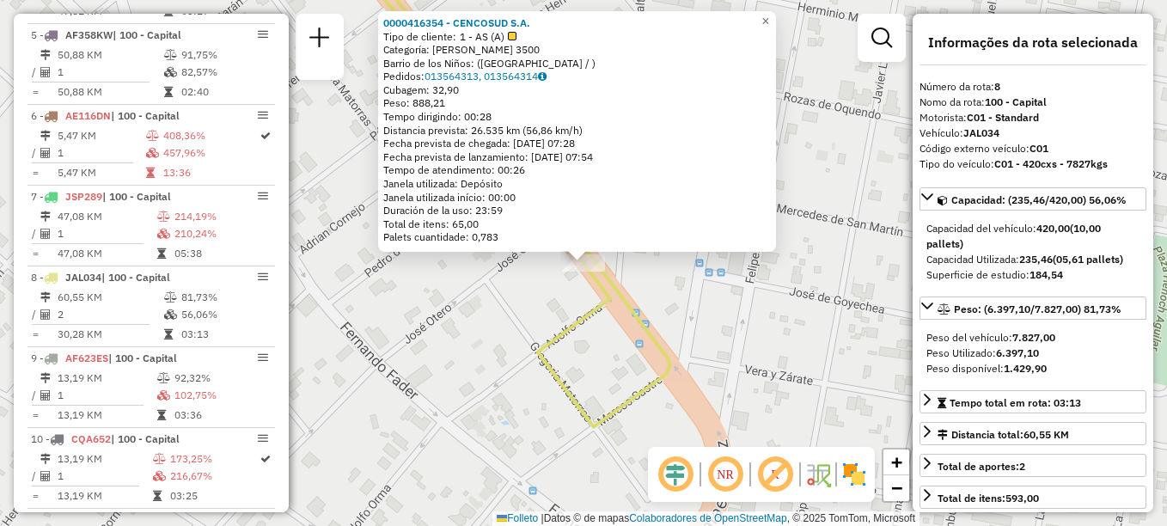
scroll to position [950, 0]
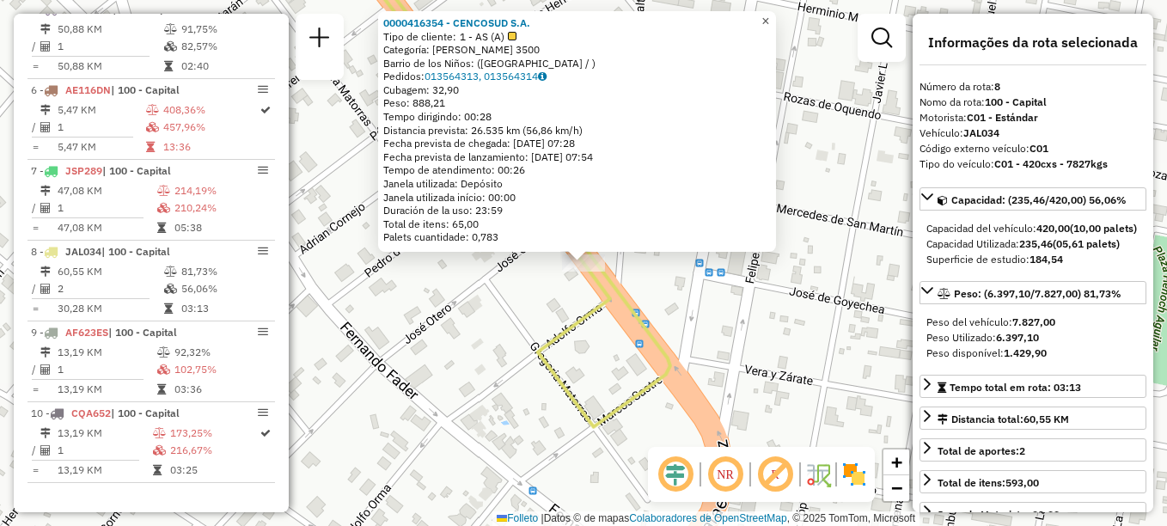
click at [776, 16] on link "×" at bounding box center [765, 21] width 21 height 21
